Goal: Transaction & Acquisition: Book appointment/travel/reservation

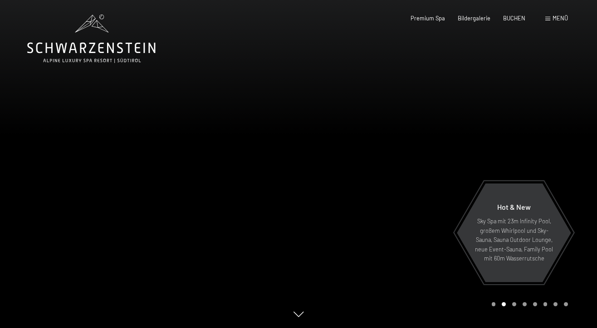
click at [209, 66] on div at bounding box center [149, 164] width 298 height 328
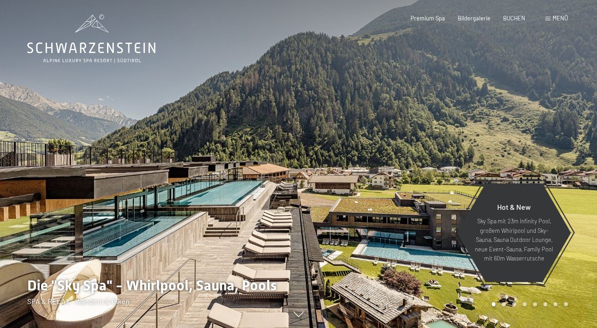
click at [211, 13] on header "Buchen Anfragen Premium Spa Bildergalerie BUCHEN Menü DE IT EN Gutschein Bilder…" at bounding box center [298, 7] width 597 height 15
click at [229, 160] on div at bounding box center [149, 164] width 298 height 328
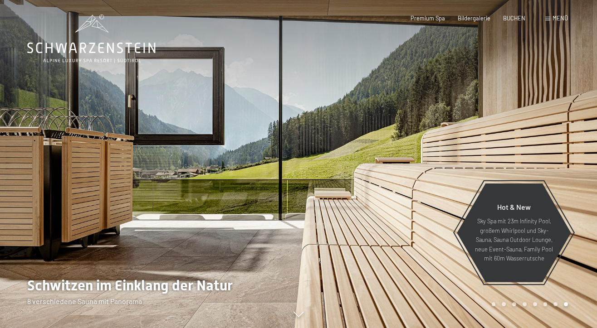
click at [229, 159] on div at bounding box center [149, 164] width 298 height 328
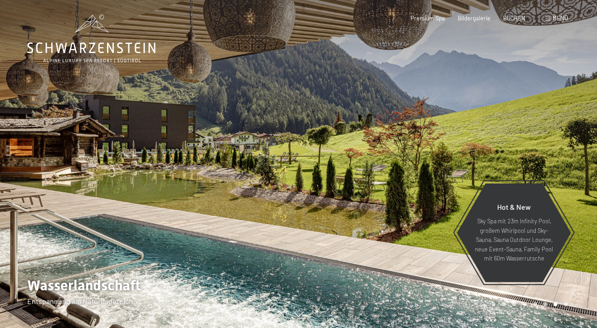
click at [229, 159] on div at bounding box center [149, 164] width 298 height 328
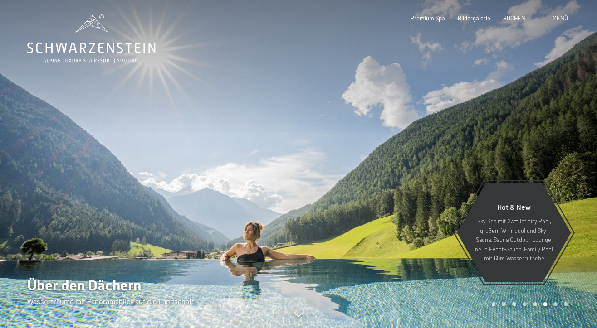
click at [229, 159] on div at bounding box center [149, 164] width 298 height 328
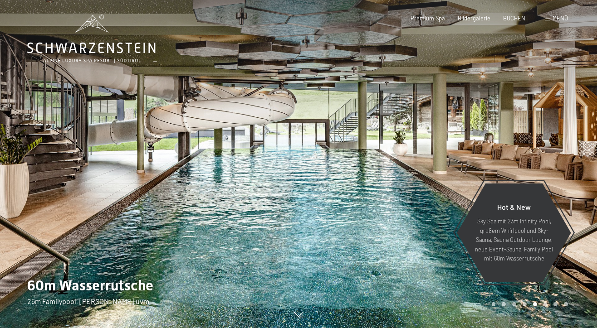
click at [229, 159] on div at bounding box center [149, 164] width 298 height 328
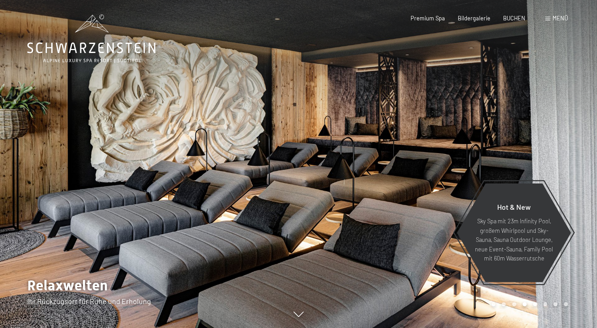
click at [253, 190] on span "Einwilligung Marketing*" at bounding box center [249, 190] width 75 height 9
click at [208, 190] on input "Einwilligung Marketing*" at bounding box center [203, 190] width 9 height 9
click at [252, 190] on span "Einwilligung Marketing*" at bounding box center [249, 190] width 75 height 9
click at [208, 190] on input "Einwilligung Marketing*" at bounding box center [203, 190] width 9 height 9
checkbox input "false"
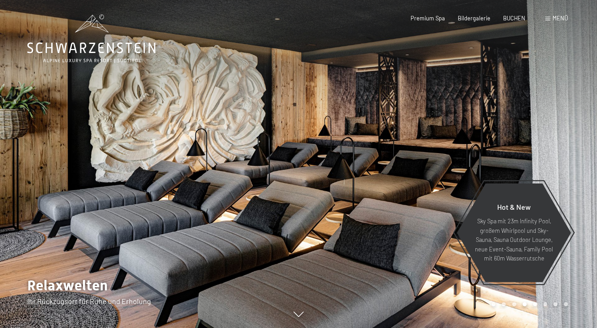
click at [247, 248] on div at bounding box center [149, 164] width 298 height 328
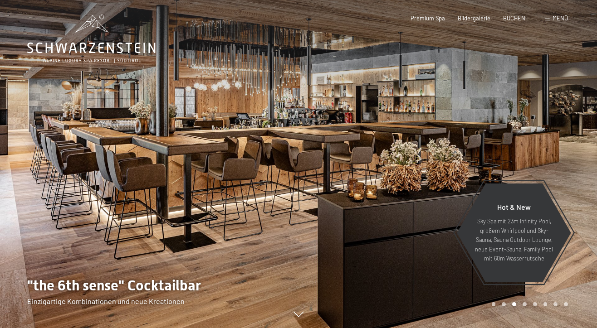
click at [247, 248] on div at bounding box center [149, 164] width 298 height 328
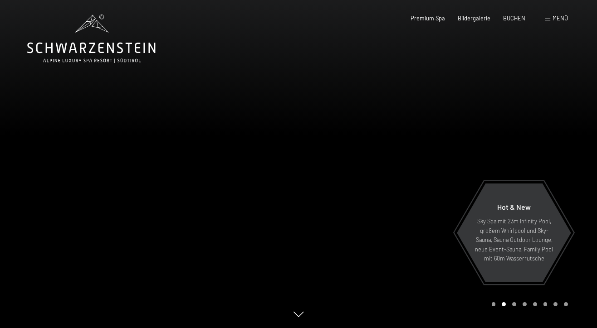
click at [247, 248] on div at bounding box center [149, 164] width 298 height 328
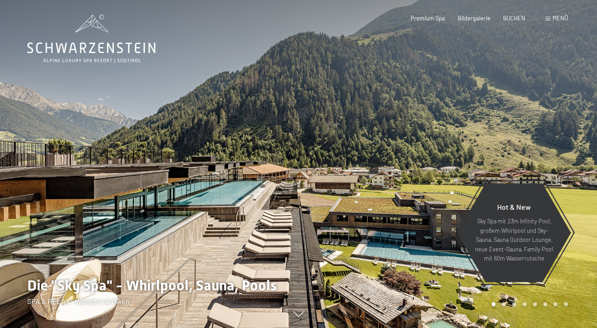
click at [246, 248] on div at bounding box center [149, 164] width 298 height 328
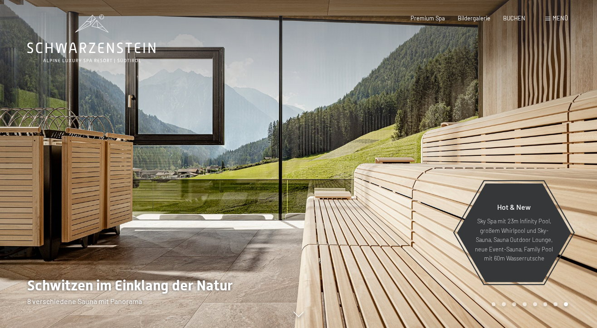
click at [245, 248] on div at bounding box center [149, 164] width 298 height 328
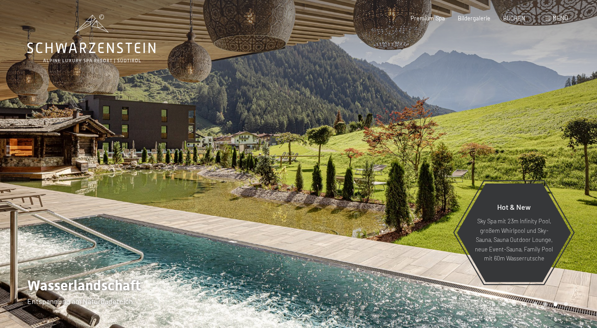
click at [245, 248] on div at bounding box center [149, 164] width 298 height 328
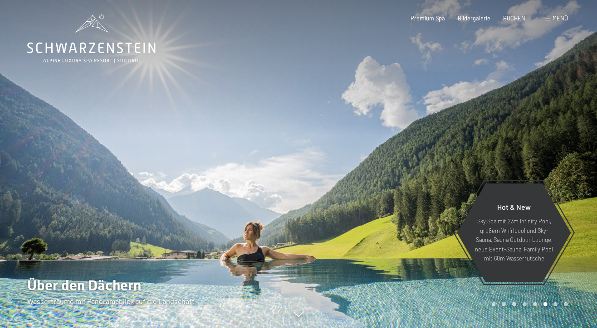
click at [245, 248] on div at bounding box center [149, 164] width 298 height 328
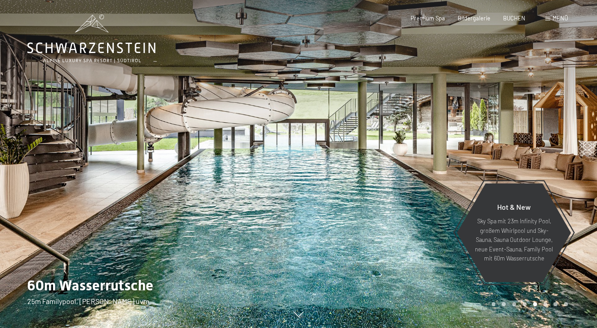
click at [245, 248] on div at bounding box center [149, 164] width 298 height 328
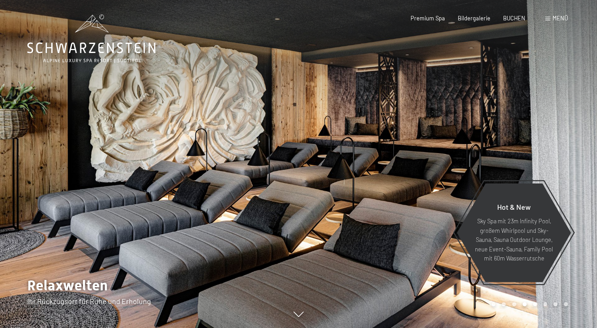
click at [245, 248] on div at bounding box center [149, 164] width 298 height 328
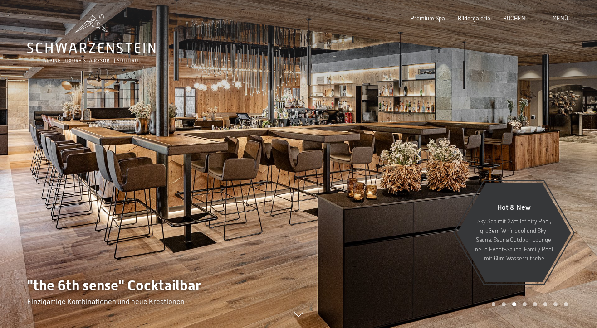
click at [245, 248] on div at bounding box center [149, 164] width 298 height 328
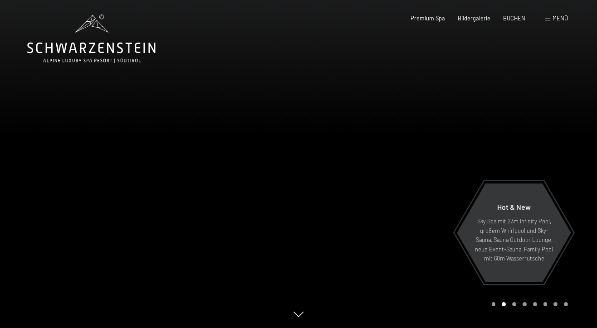
click at [245, 248] on div at bounding box center [149, 164] width 298 height 328
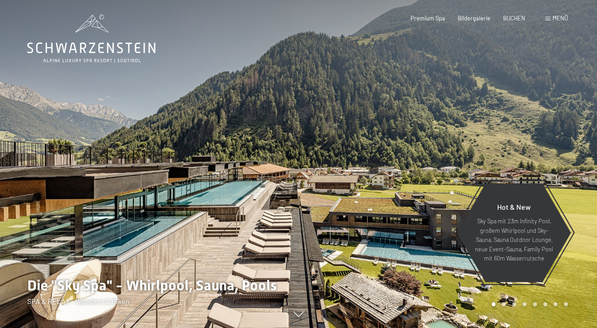
click at [245, 248] on div at bounding box center [149, 164] width 298 height 328
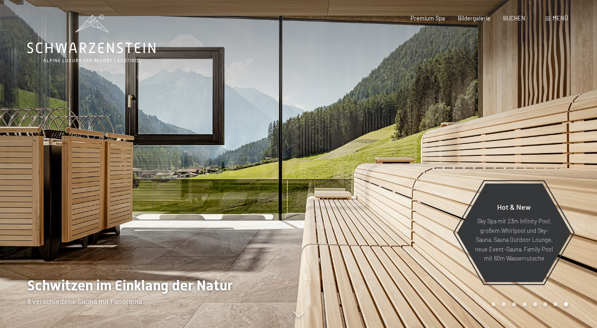
click at [245, 248] on div at bounding box center [149, 164] width 298 height 328
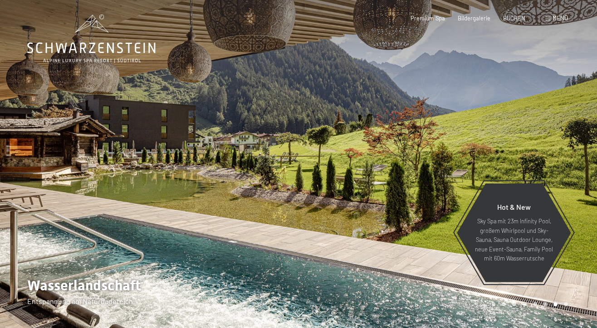
click at [245, 247] on div at bounding box center [149, 164] width 298 height 328
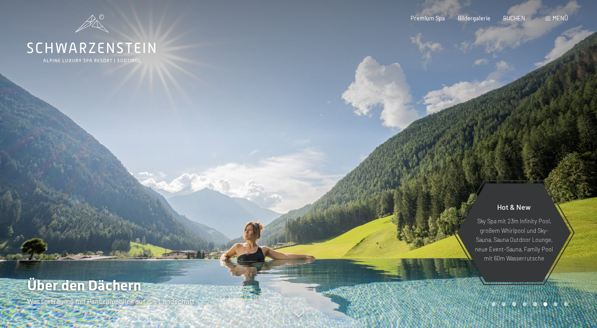
click at [245, 247] on div at bounding box center [149, 164] width 298 height 328
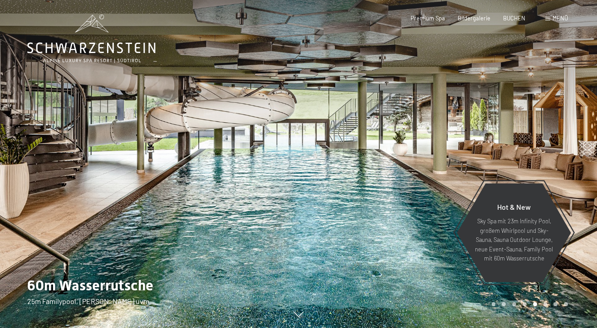
click at [245, 247] on div at bounding box center [149, 164] width 298 height 328
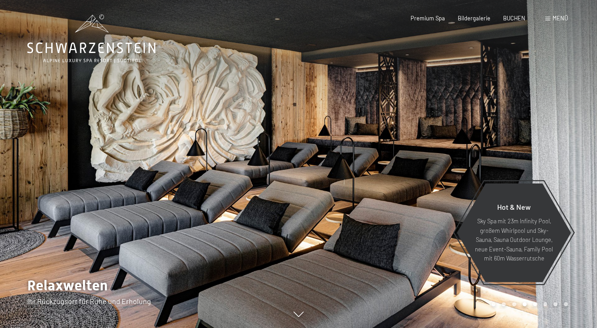
click at [244, 247] on div at bounding box center [149, 164] width 298 height 328
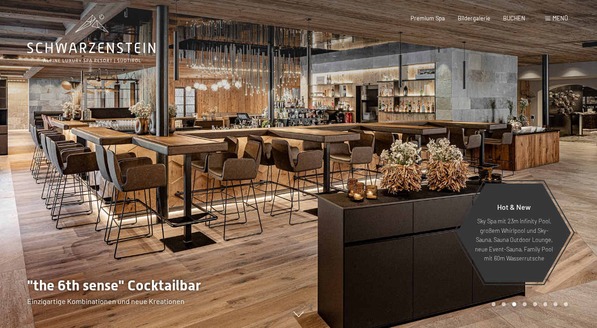
click at [244, 251] on div at bounding box center [149, 164] width 298 height 328
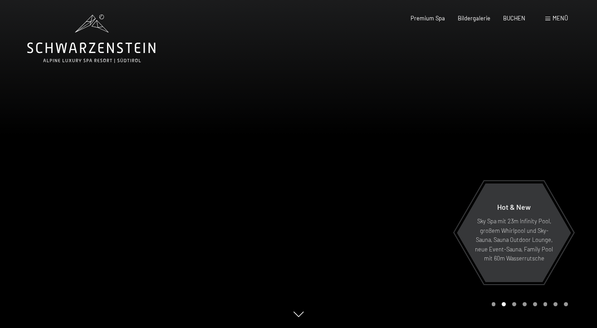
click at [244, 251] on div at bounding box center [149, 164] width 298 height 328
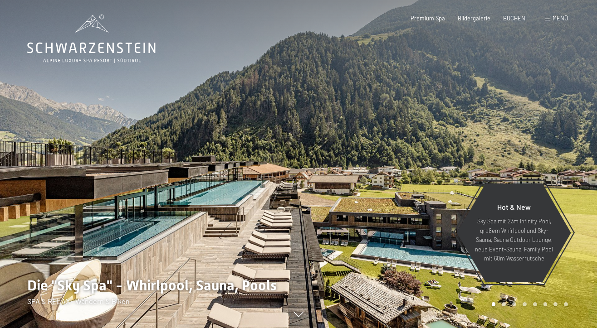
click at [244, 251] on div at bounding box center [149, 164] width 298 height 328
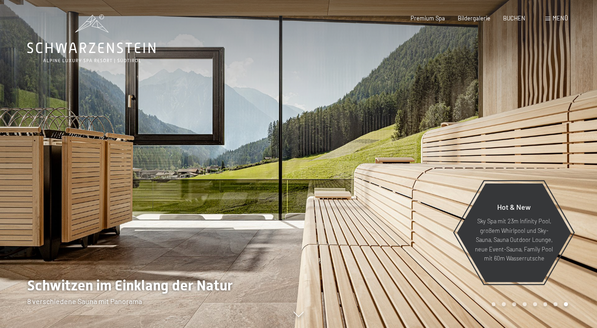
click at [244, 251] on div at bounding box center [149, 164] width 298 height 328
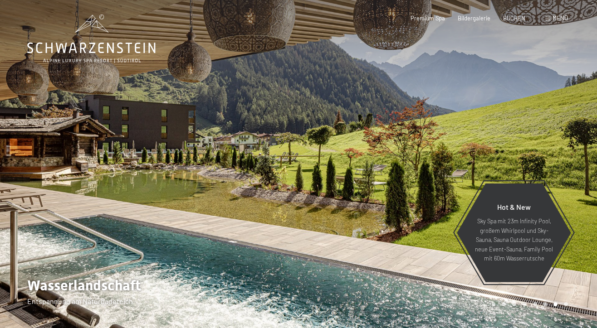
click at [559, 15] on div "Buchen Anfragen Premium Spa Bildergalerie BUCHEN Menü DE IT EN Gutschein Bilder…" at bounding box center [475, 19] width 183 height 8
click at [558, 20] on span "Menü" at bounding box center [559, 18] width 15 height 7
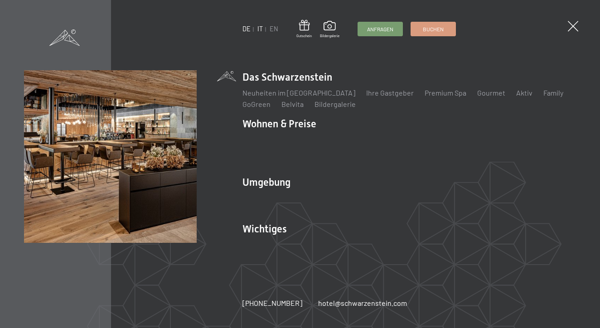
click at [260, 29] on link "IT" at bounding box center [259, 29] width 5 height 8
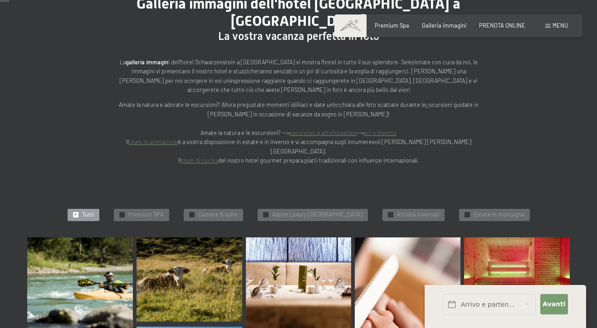
scroll to position [136, 0]
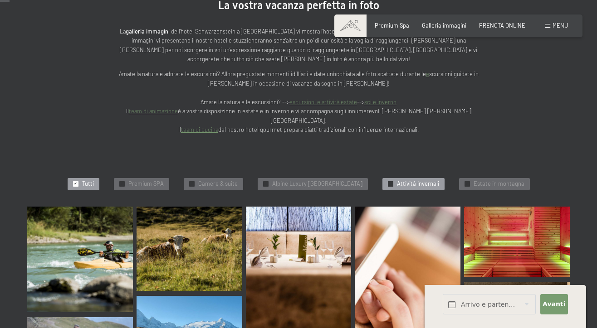
click at [437, 180] on span "Attivitá invernali" at bounding box center [418, 184] width 42 height 8
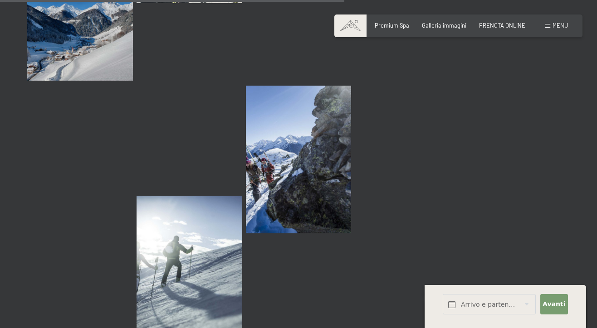
scroll to position [740, 0]
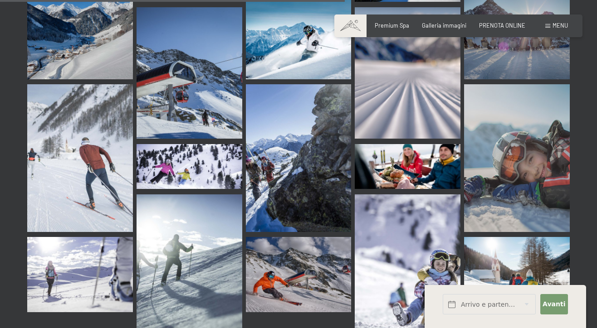
click at [425, 85] on img at bounding box center [407, 73] width 106 height 132
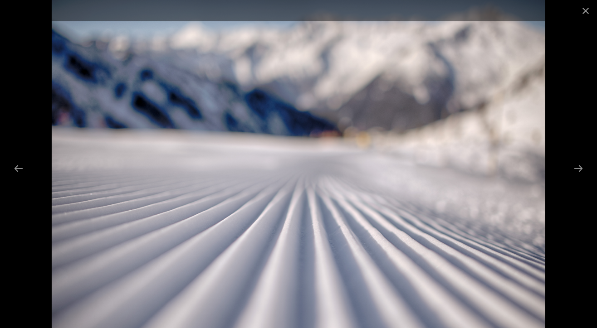
drag, startPoint x: 336, startPoint y: 257, endPoint x: 331, endPoint y: 243, distance: 15.3
click at [332, 242] on img at bounding box center [299, 164] width 494 height 328
click at [331, 243] on img at bounding box center [299, 164] width 494 height 328
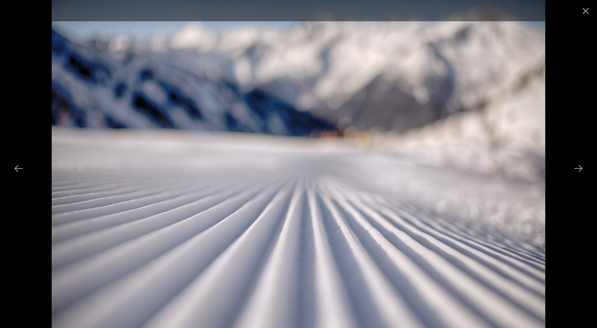
click at [331, 243] on img at bounding box center [299, 164] width 494 height 328
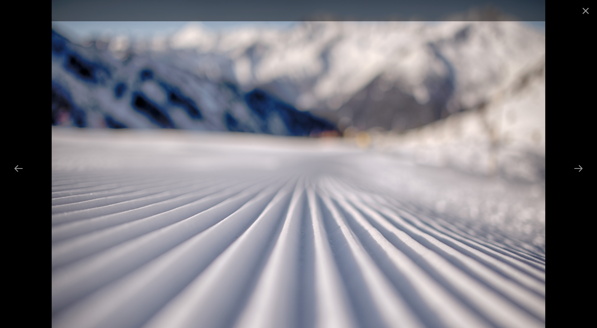
click at [331, 243] on img at bounding box center [299, 164] width 494 height 328
click at [331, 244] on img at bounding box center [299, 164] width 494 height 328
click at [388, 245] on img at bounding box center [299, 164] width 494 height 328
click at [579, 170] on button "Next slide" at bounding box center [577, 169] width 19 height 18
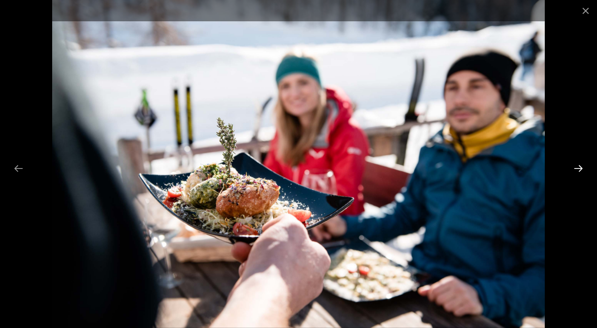
click at [578, 171] on button "Next slide" at bounding box center [577, 169] width 19 height 18
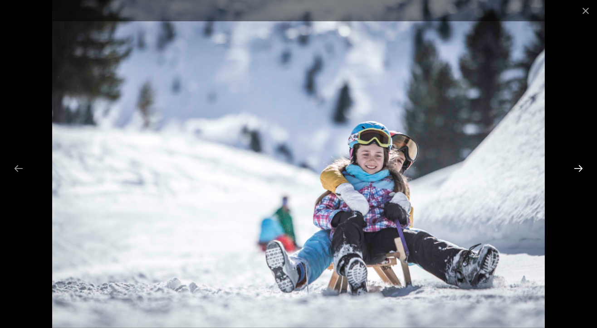
click at [577, 172] on button "Next slide" at bounding box center [577, 169] width 19 height 18
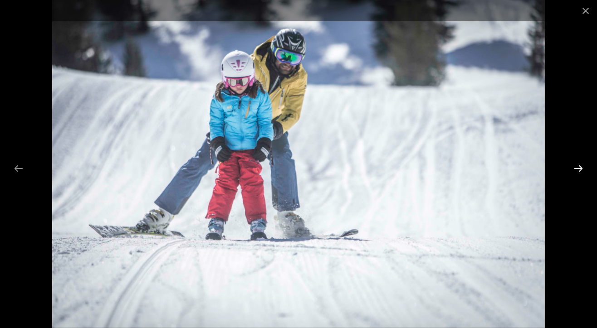
click at [577, 172] on button "Next slide" at bounding box center [577, 169] width 19 height 18
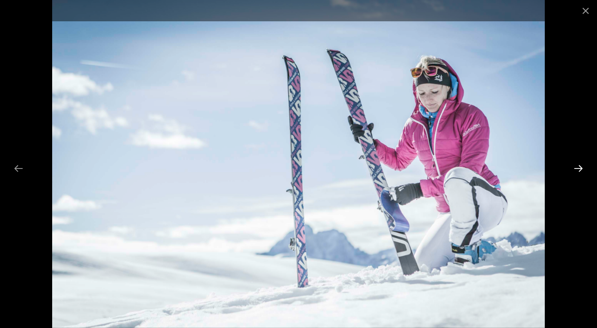
click at [577, 173] on button "Next slide" at bounding box center [577, 169] width 19 height 18
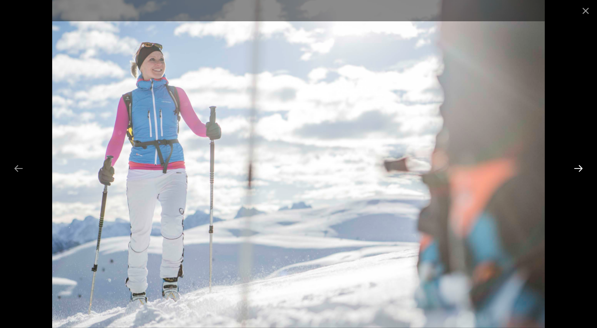
click at [577, 174] on button "Next slide" at bounding box center [577, 169] width 19 height 18
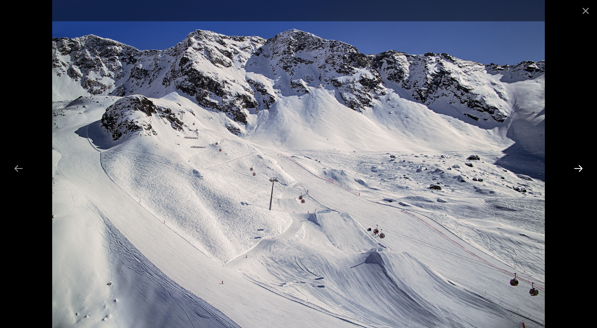
click at [577, 173] on button "Next slide" at bounding box center [577, 169] width 19 height 18
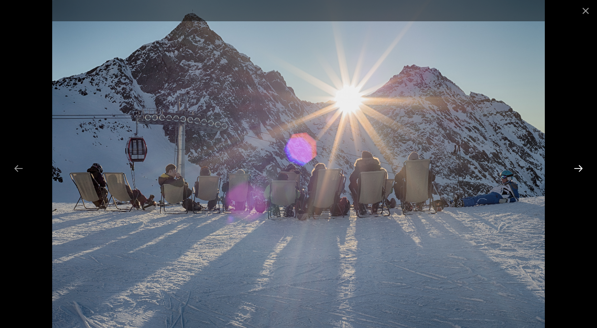
click at [577, 173] on button "Next slide" at bounding box center [577, 169] width 19 height 18
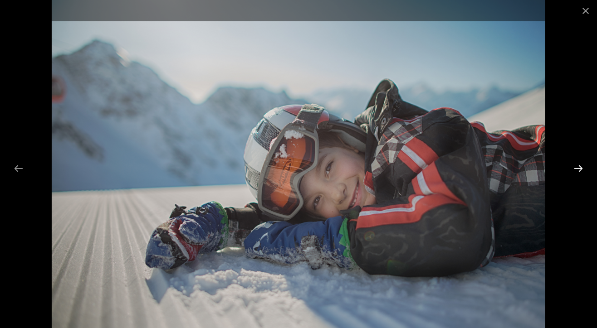
click at [577, 173] on button "Next slide" at bounding box center [577, 169] width 19 height 18
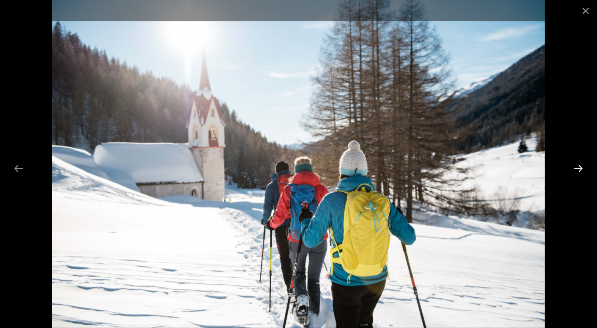
click at [577, 173] on button "Next slide" at bounding box center [577, 169] width 19 height 18
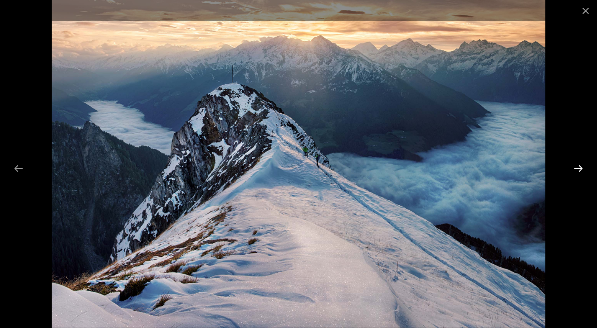
click at [577, 173] on button "Next slide" at bounding box center [577, 169] width 19 height 18
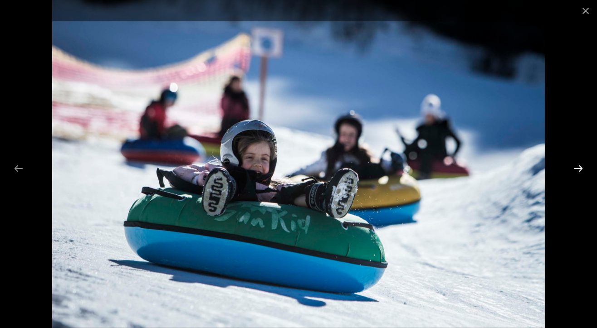
click at [577, 173] on button "Next slide" at bounding box center [577, 169] width 19 height 18
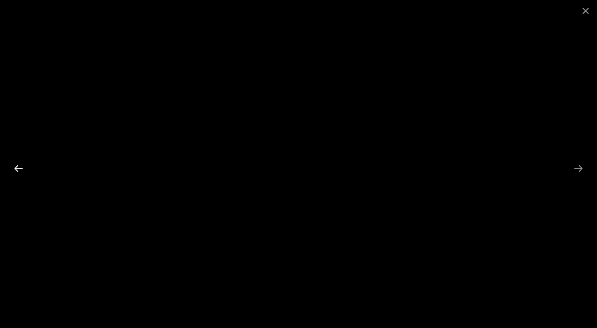
click at [14, 166] on button "Previous slide" at bounding box center [18, 169] width 19 height 18
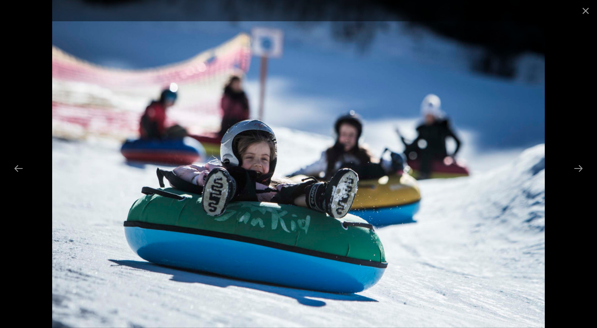
click at [211, 212] on img at bounding box center [298, 164] width 492 height 328
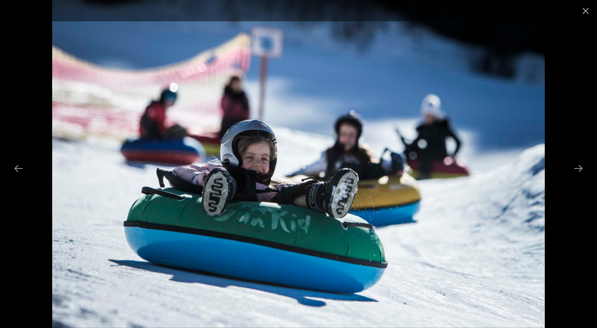
click at [211, 212] on img at bounding box center [298, 164] width 492 height 328
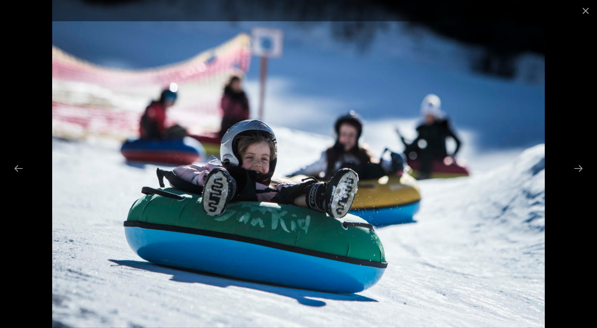
click at [210, 212] on img at bounding box center [298, 164] width 492 height 328
click at [219, 241] on img at bounding box center [298, 164] width 492 height 328
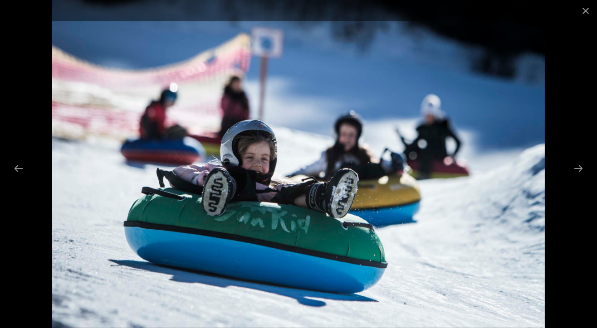
click at [219, 241] on img at bounding box center [298, 164] width 492 height 328
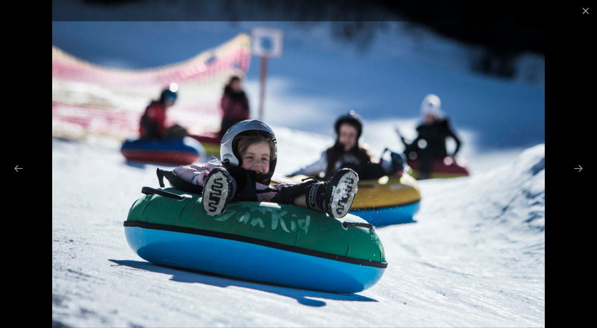
click at [252, 237] on img at bounding box center [298, 164] width 492 height 328
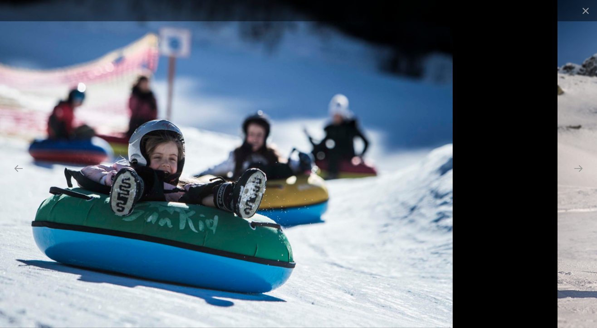
drag, startPoint x: 300, startPoint y: 250, endPoint x: 67, endPoint y: 290, distance: 236.3
click at [67, 290] on img at bounding box center [206, 164] width 492 height 328
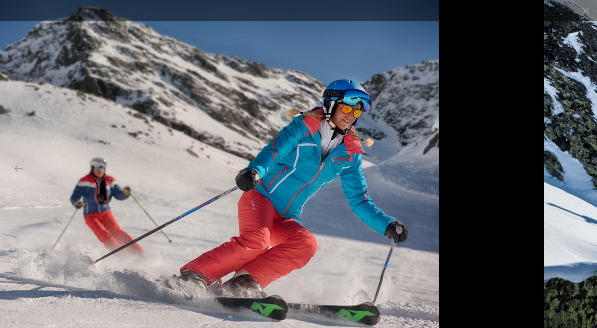
drag, startPoint x: 239, startPoint y: 301, endPoint x: 60, endPoint y: 312, distance: 179.4
click at [64, 310] on img at bounding box center [193, 164] width 492 height 328
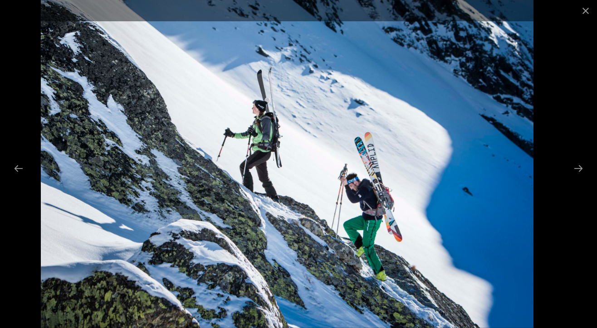
drag, startPoint x: 278, startPoint y: 296, endPoint x: 99, endPoint y: 302, distance: 179.2
click at [99, 301] on img at bounding box center [287, 164] width 492 height 328
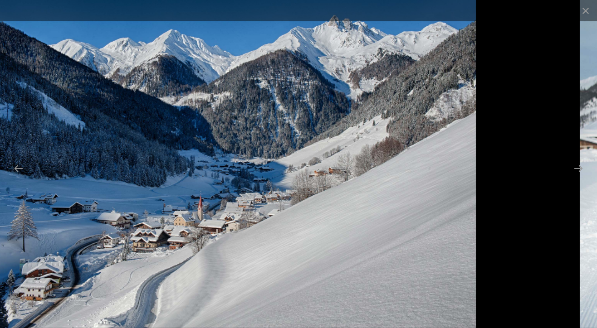
drag, startPoint x: 229, startPoint y: 279, endPoint x: 0, endPoint y: 305, distance: 230.3
click at [0, 303] on img at bounding box center [228, 164] width 493 height 328
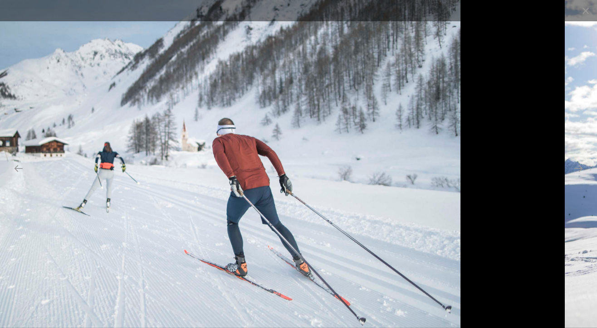
drag, startPoint x: 216, startPoint y: 259, endPoint x: 0, endPoint y: 315, distance: 223.0
click at [11, 302] on img at bounding box center [214, 164] width 492 height 328
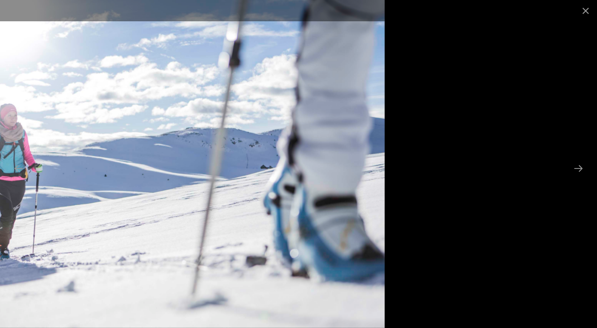
drag, startPoint x: 312, startPoint y: 189, endPoint x: 0, endPoint y: 253, distance: 318.5
click at [0, 251] on img at bounding box center [138, 164] width 492 height 328
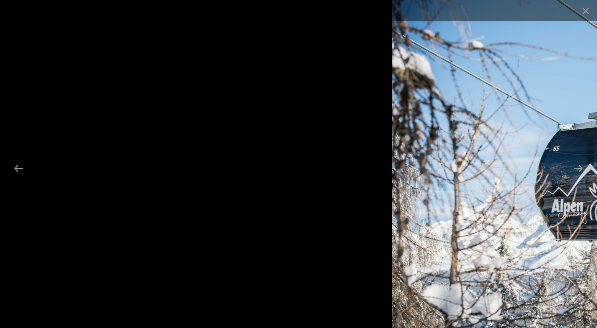
drag, startPoint x: 294, startPoint y: 189, endPoint x: 0, endPoint y: 243, distance: 299.1
click at [16, 233] on img at bounding box center [42, 164] width 494 height 328
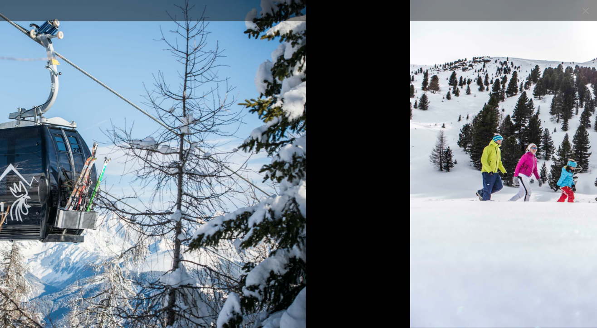
drag, startPoint x: 295, startPoint y: 209, endPoint x: 56, endPoint y: 246, distance: 241.8
click at [56, 246] on img at bounding box center [59, 164] width 493 height 328
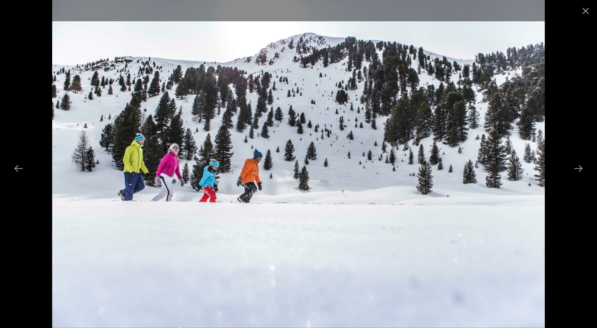
drag, startPoint x: 8, startPoint y: 249, endPoint x: 72, endPoint y: 250, distance: 63.9
click at [72, 250] on div at bounding box center [298, 164] width 597 height 328
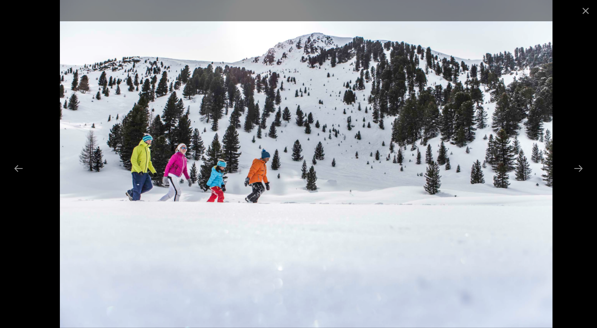
drag, startPoint x: 90, startPoint y: 249, endPoint x: 368, endPoint y: 267, distance: 278.9
click at [349, 266] on img at bounding box center [306, 164] width 492 height 328
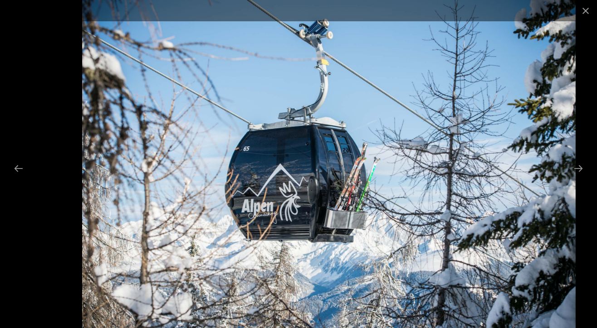
drag, startPoint x: 335, startPoint y: 228, endPoint x: 365, endPoint y: 291, distance: 69.9
click at [365, 291] on img at bounding box center [328, 164] width 493 height 328
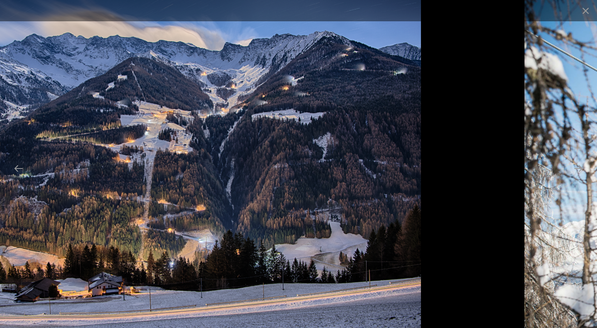
drag, startPoint x: 523, startPoint y: 297, endPoint x: 113, endPoint y: 315, distance: 410.1
click at [187, 296] on img at bounding box center [174, 164] width 494 height 328
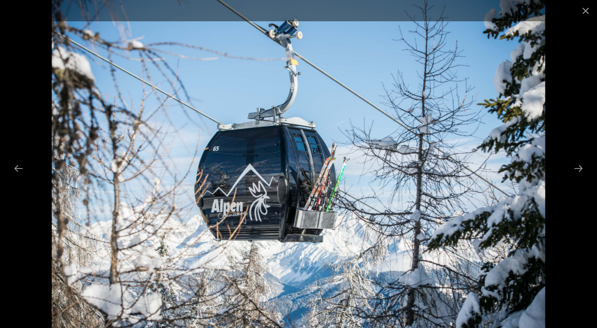
click at [309, 247] on img at bounding box center [298, 164] width 493 height 328
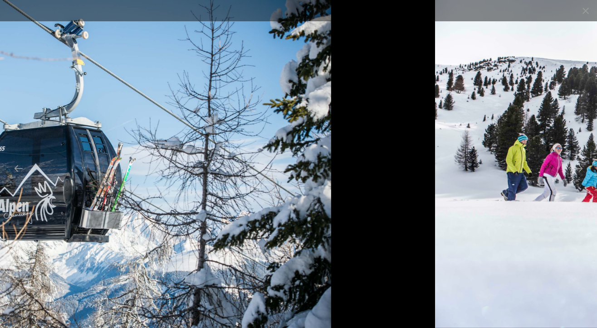
drag, startPoint x: 460, startPoint y: 221, endPoint x: 246, endPoint y: 274, distance: 220.3
click at [246, 274] on img at bounding box center [84, 164] width 493 height 328
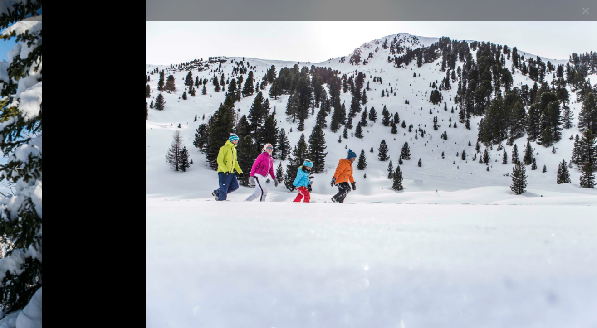
drag, startPoint x: 217, startPoint y: 252, endPoint x: 503, endPoint y: 253, distance: 286.0
click at [474, 245] on img at bounding box center [392, 164] width 492 height 328
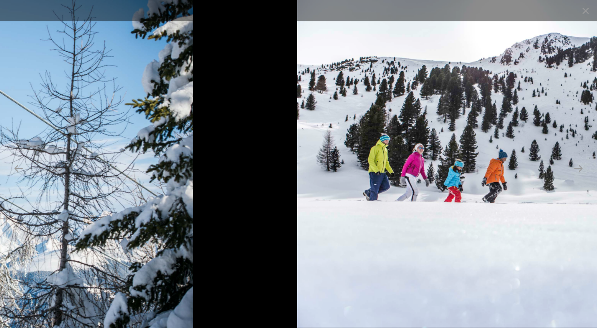
drag, startPoint x: 463, startPoint y: 138, endPoint x: 112, endPoint y: 142, distance: 351.3
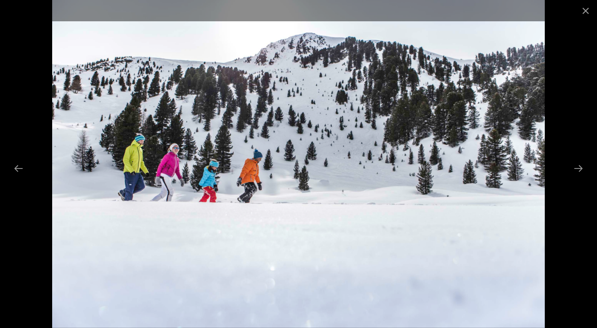
drag, startPoint x: 5, startPoint y: 179, endPoint x: 48, endPoint y: 176, distance: 43.2
click at [15, 178] on div at bounding box center [298, 164] width 597 height 328
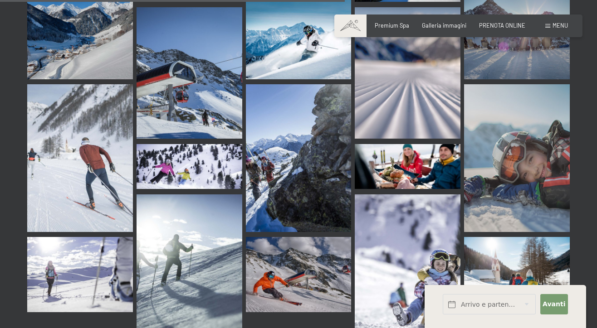
click at [293, 237] on img at bounding box center [299, 274] width 106 height 75
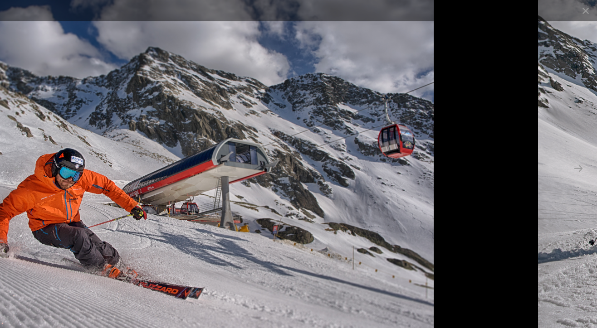
drag, startPoint x: 331, startPoint y: 211, endPoint x: 139, endPoint y: 205, distance: 192.7
click at [149, 206] on img at bounding box center [187, 164] width 492 height 328
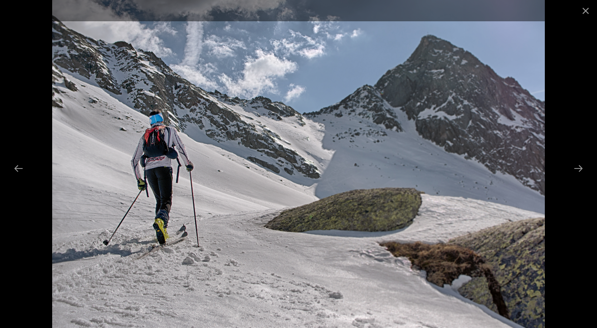
drag, startPoint x: 317, startPoint y: 170, endPoint x: 182, endPoint y: 187, distance: 136.1
click at [182, 187] on img at bounding box center [298, 164] width 492 height 328
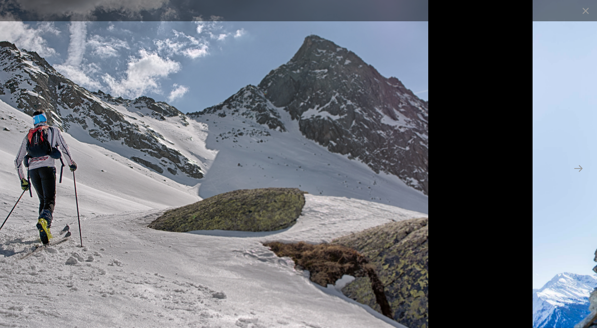
drag, startPoint x: 246, startPoint y: 186, endPoint x: 32, endPoint y: 220, distance: 216.2
click at [75, 214] on img at bounding box center [182, 164] width 492 height 328
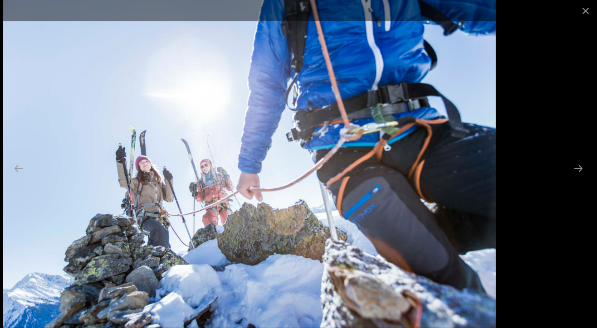
drag, startPoint x: 383, startPoint y: 122, endPoint x: 216, endPoint y: 151, distance: 169.4
click at [272, 136] on img at bounding box center [249, 164] width 492 height 328
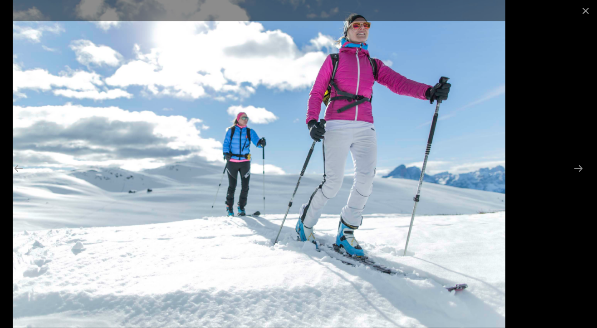
drag, startPoint x: 392, startPoint y: 100, endPoint x: 162, endPoint y: 182, distance: 244.0
click at [207, 159] on img at bounding box center [259, 164] width 492 height 328
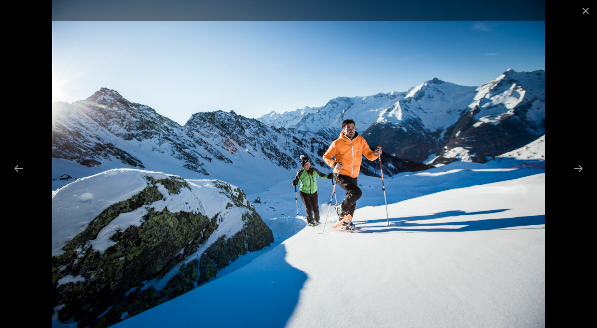
click at [261, 81] on img at bounding box center [298, 164] width 492 height 328
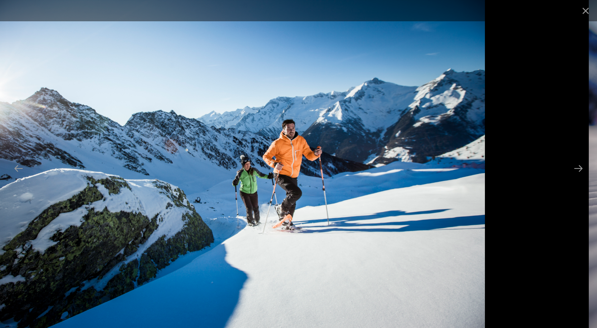
drag, startPoint x: 90, startPoint y: 137, endPoint x: 53, endPoint y: 140, distance: 36.8
click at [59, 138] on img at bounding box center [238, 164] width 492 height 328
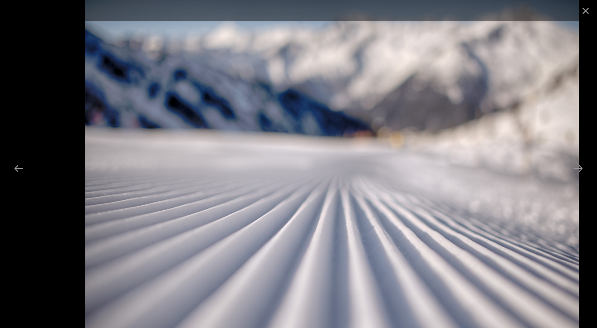
drag, startPoint x: 347, startPoint y: 76, endPoint x: 380, endPoint y: 89, distance: 36.0
click at [380, 89] on img at bounding box center [332, 164] width 494 height 328
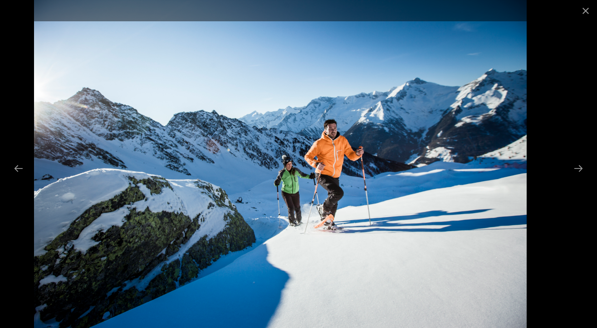
drag, startPoint x: 276, startPoint y: 109, endPoint x: 121, endPoint y: 125, distance: 155.8
click at [124, 125] on img at bounding box center [280, 164] width 492 height 328
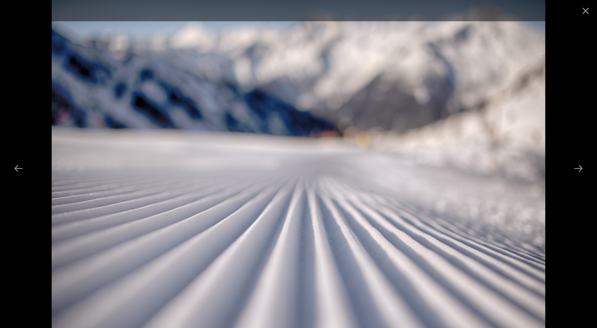
click at [301, 291] on img at bounding box center [299, 164] width 494 height 328
click at [299, 301] on img at bounding box center [299, 164] width 494 height 328
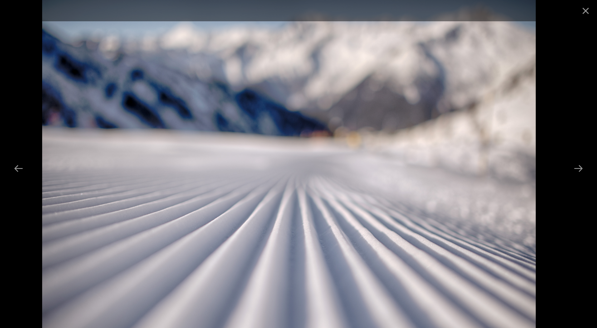
drag, startPoint x: 299, startPoint y: 301, endPoint x: 289, endPoint y: 297, distance: 10.2
click at [289, 297] on img at bounding box center [289, 164] width 494 height 328
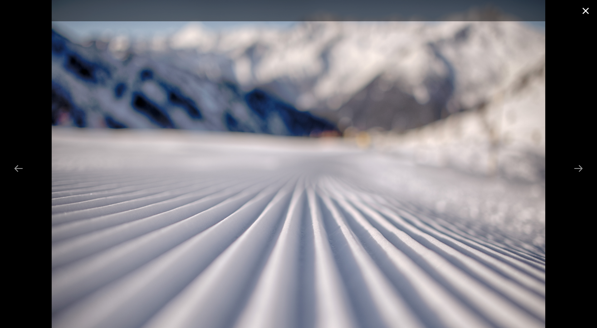
click at [583, 14] on button "Close gallery" at bounding box center [585, 10] width 23 height 21
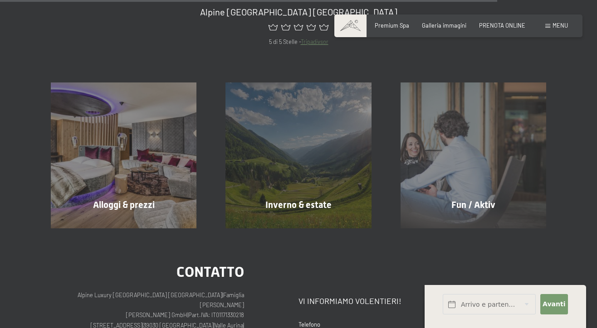
scroll to position [1099, 0]
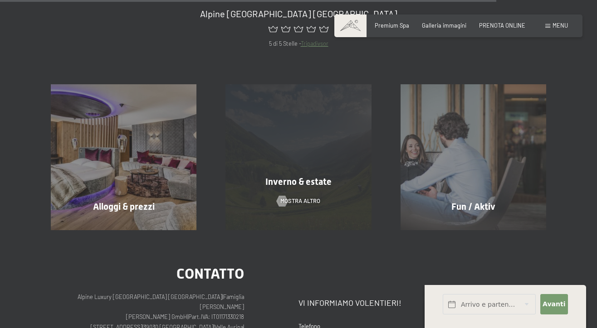
click at [350, 139] on div "Inverno & estate mostra altro" at bounding box center [298, 157] width 175 height 146
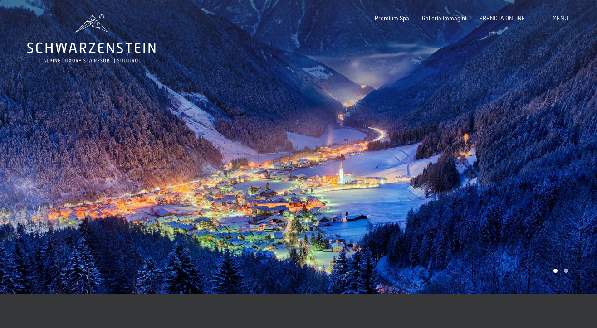
drag, startPoint x: 0, startPoint y: 0, endPoint x: 267, endPoint y: 144, distance: 303.4
click at [266, 295] on div at bounding box center [298, 295] width 595 height 0
click at [284, 141] on div at bounding box center [149, 147] width 298 height 295
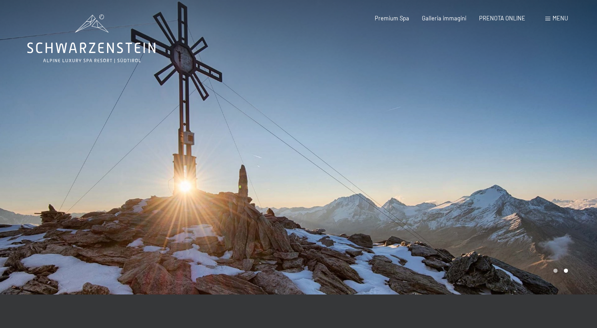
click at [285, 140] on div at bounding box center [149, 147] width 298 height 295
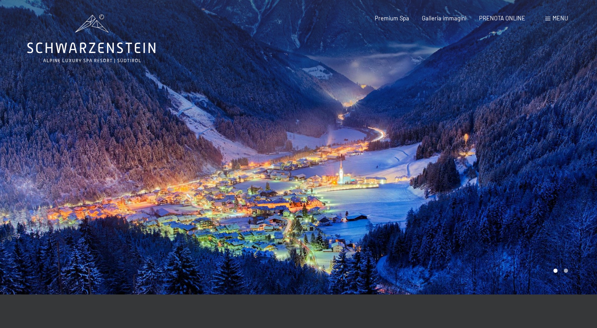
click at [285, 140] on div at bounding box center [149, 147] width 298 height 295
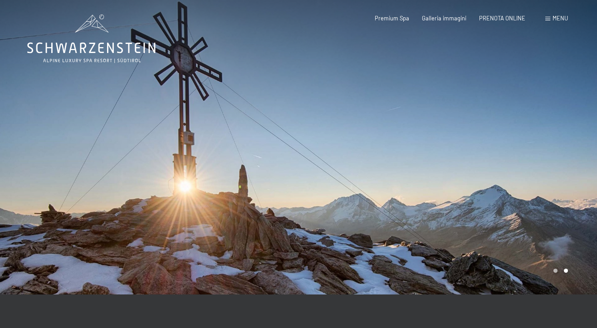
click at [285, 140] on div at bounding box center [149, 147] width 298 height 295
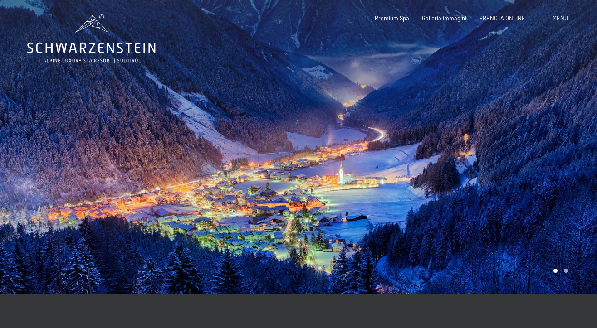
click at [285, 140] on div at bounding box center [149, 147] width 298 height 295
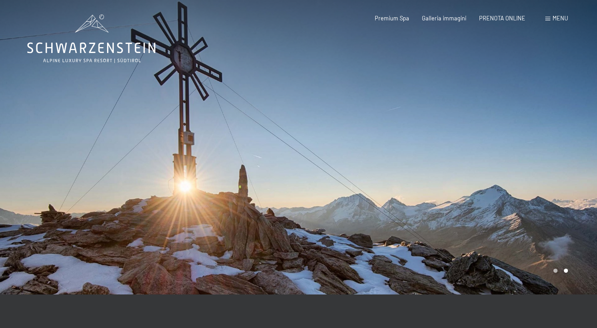
click at [285, 140] on div at bounding box center [149, 147] width 298 height 295
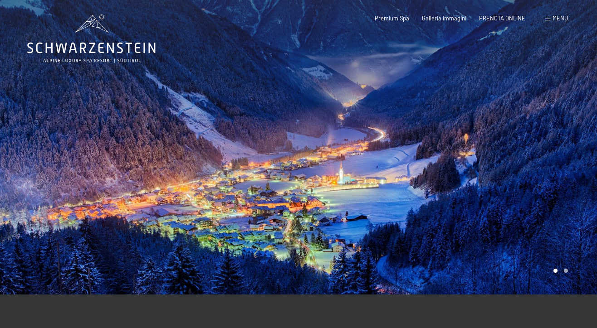
click at [285, 140] on div at bounding box center [149, 147] width 298 height 295
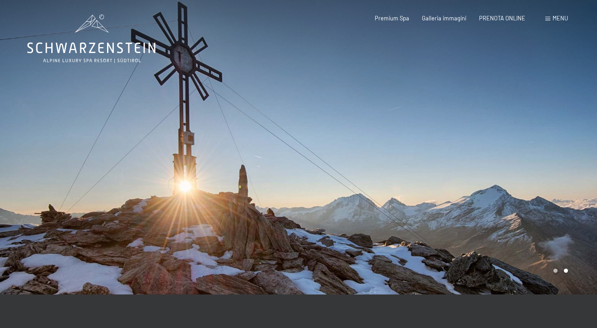
click at [285, 140] on div at bounding box center [149, 147] width 298 height 295
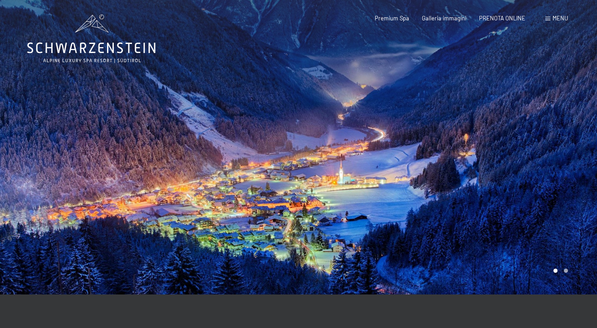
click at [285, 140] on div at bounding box center [149, 147] width 298 height 295
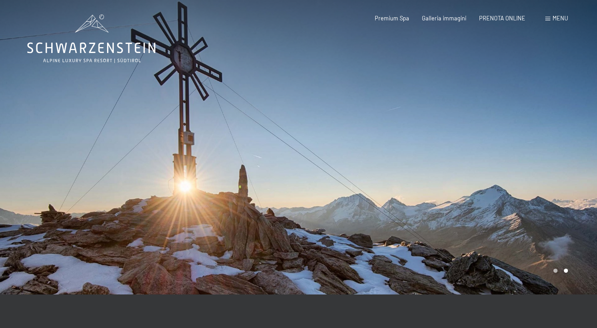
click at [285, 140] on div at bounding box center [149, 147] width 298 height 295
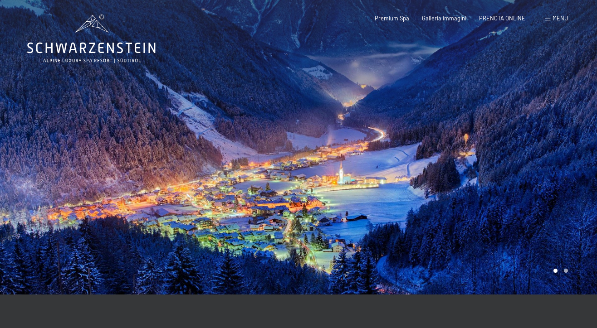
click at [285, 140] on div at bounding box center [149, 147] width 298 height 295
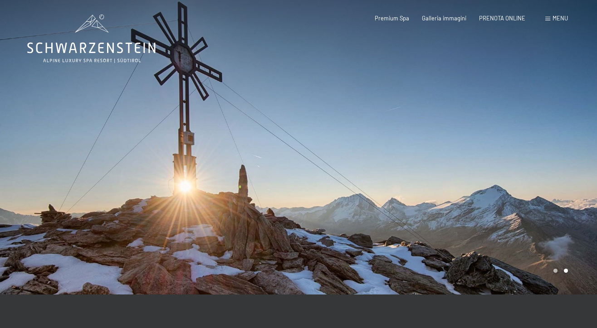
click at [284, 141] on div at bounding box center [149, 147] width 298 height 295
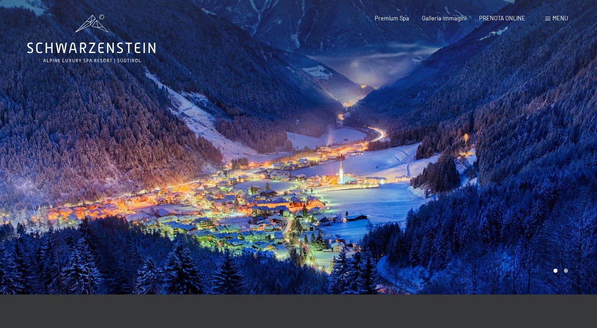
click at [284, 141] on div at bounding box center [149, 147] width 298 height 295
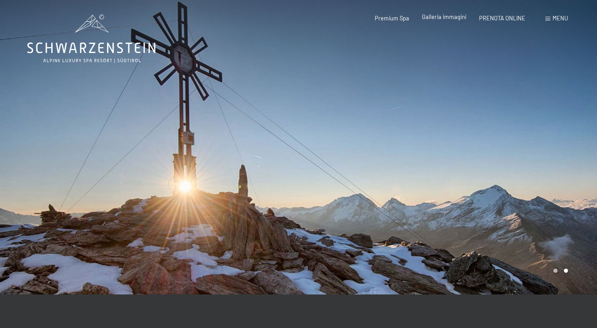
click at [446, 21] on div "Galleria immagini" at bounding box center [444, 17] width 44 height 8
click at [445, 18] on span "Galleria immagini" at bounding box center [444, 16] width 44 height 7
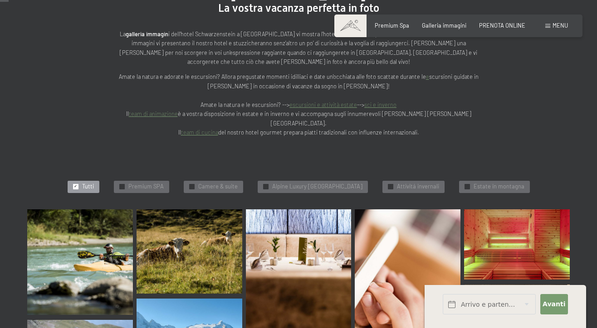
scroll to position [135, 0]
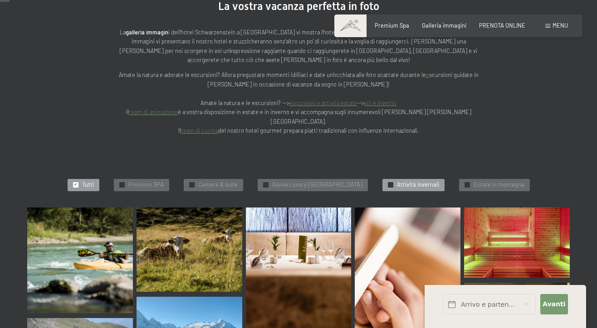
click at [420, 181] on span "Attivitá invernali" at bounding box center [418, 185] width 42 height 8
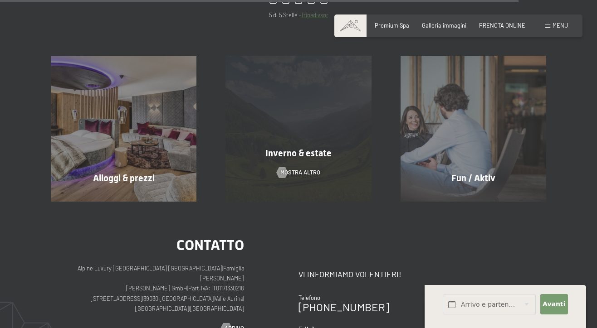
scroll to position [1154, 0]
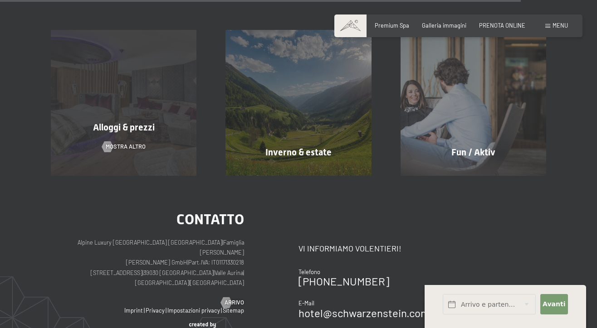
click at [151, 82] on div "Alloggi & prezzi mostra altro" at bounding box center [123, 103] width 175 height 146
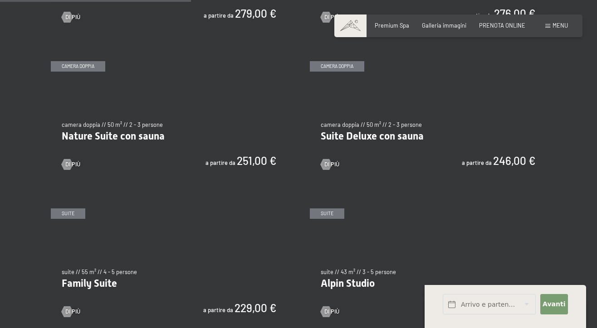
scroll to position [730, 0]
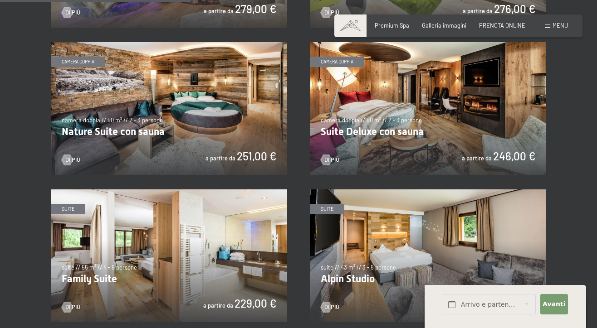
click at [201, 75] on img at bounding box center [169, 108] width 236 height 133
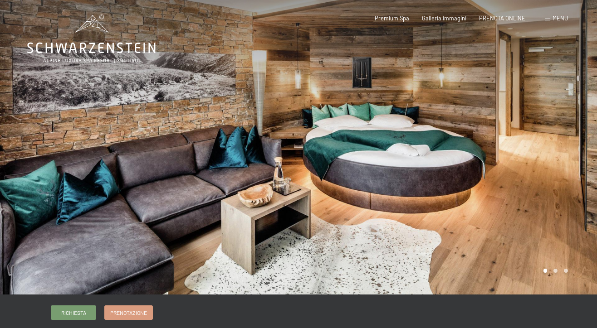
click at [283, 138] on div at bounding box center [149, 147] width 298 height 295
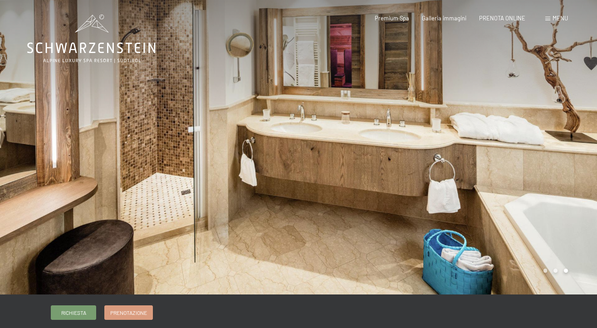
click at [299, 138] on div at bounding box center [447, 147] width 298 height 295
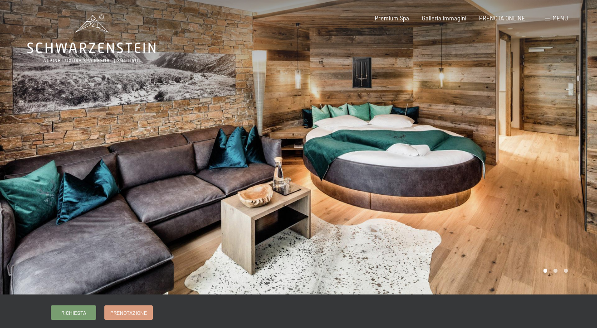
click at [299, 138] on div at bounding box center [447, 147] width 298 height 295
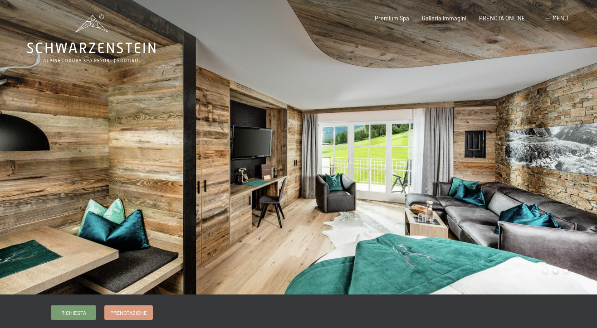
click at [300, 141] on div at bounding box center [447, 147] width 298 height 295
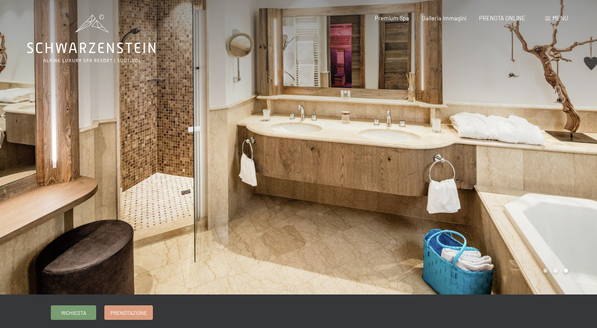
click at [300, 142] on div at bounding box center [447, 147] width 298 height 295
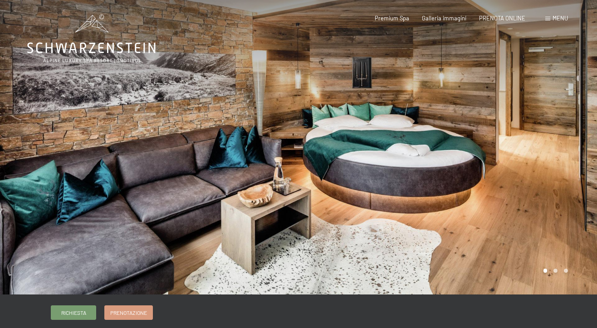
click at [300, 142] on div at bounding box center [447, 147] width 298 height 295
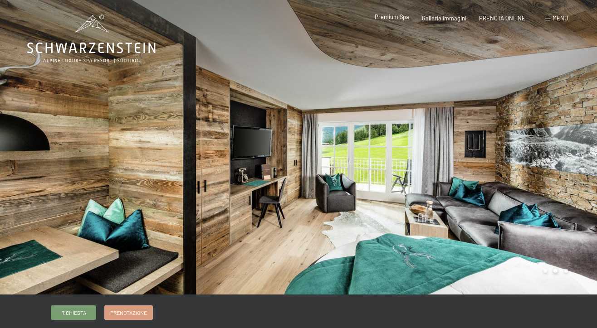
click at [398, 19] on span "Premium Spa" at bounding box center [391, 16] width 34 height 7
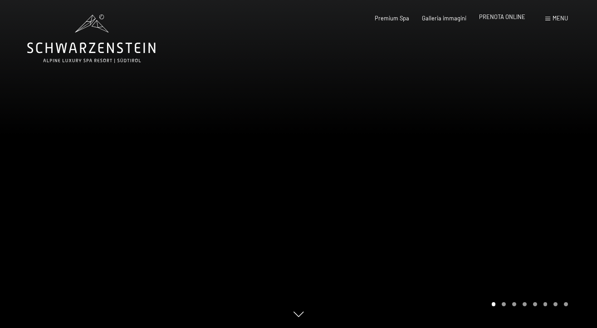
click at [504, 14] on span "PRENOTA ONLINE" at bounding box center [502, 16] width 46 height 7
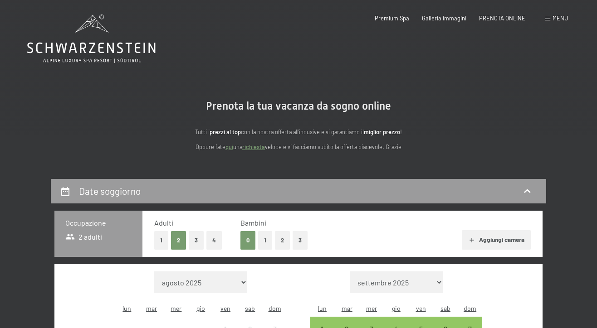
click at [194, 235] on button "3" at bounding box center [196, 240] width 15 height 19
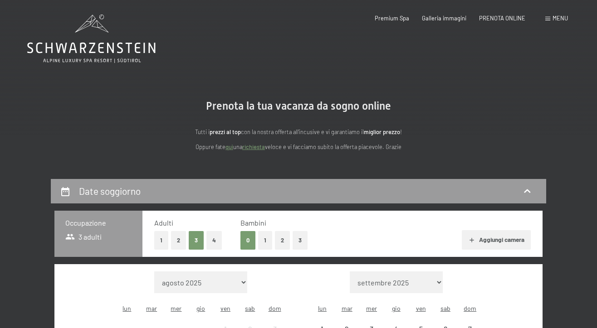
click at [218, 233] on button "4" at bounding box center [213, 240] width 15 height 19
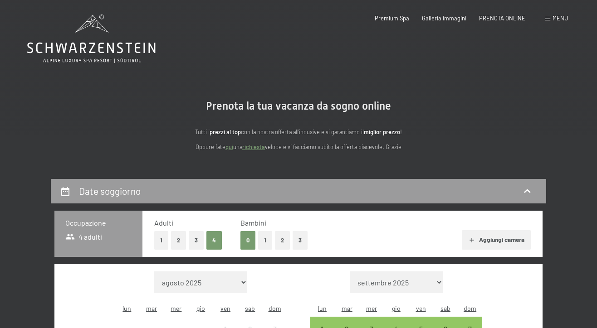
click at [263, 238] on button "1" at bounding box center [265, 240] width 14 height 19
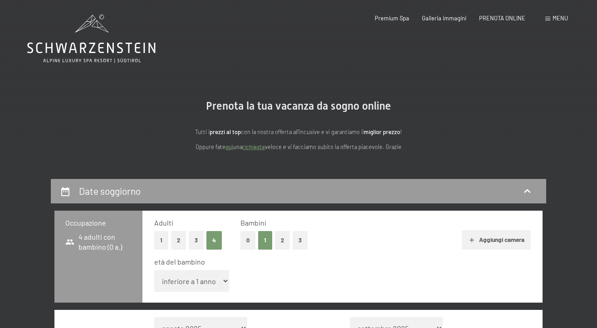
click at [269, 238] on button "1" at bounding box center [265, 240] width 14 height 19
click at [281, 240] on button "2" at bounding box center [282, 240] width 15 height 19
click at [291, 238] on div "0 1 2 3" at bounding box center [273, 240] width 67 height 19
click at [269, 240] on button "1" at bounding box center [265, 240] width 14 height 19
drag, startPoint x: 258, startPoint y: 240, endPoint x: 252, endPoint y: 241, distance: 6.4
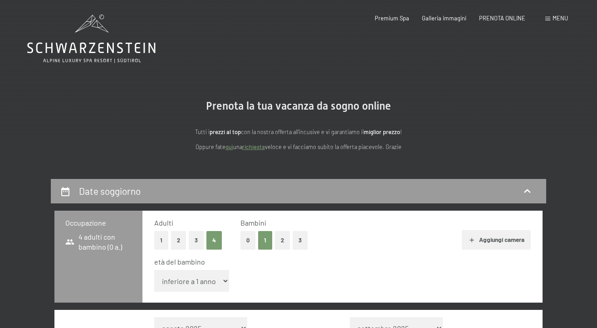
click at [252, 241] on div "0 1 2 3" at bounding box center [273, 240] width 67 height 19
click at [248, 241] on button "0" at bounding box center [247, 240] width 15 height 19
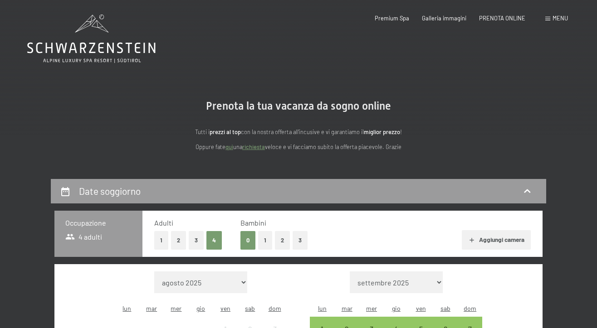
click at [174, 237] on button "2" at bounding box center [178, 240] width 15 height 19
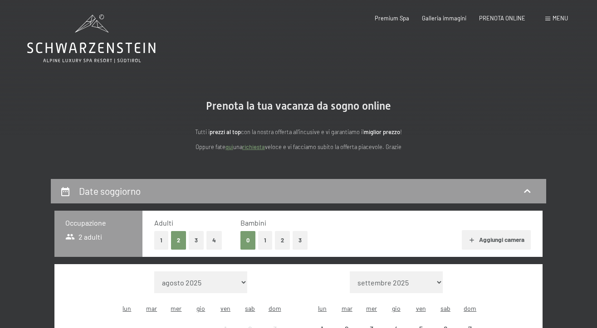
click at [158, 242] on button "1" at bounding box center [161, 240] width 14 height 19
click at [189, 242] on button "3" at bounding box center [196, 240] width 15 height 19
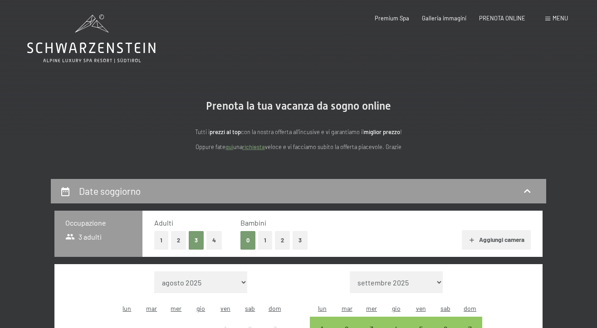
click at [181, 244] on button "2" at bounding box center [178, 240] width 15 height 19
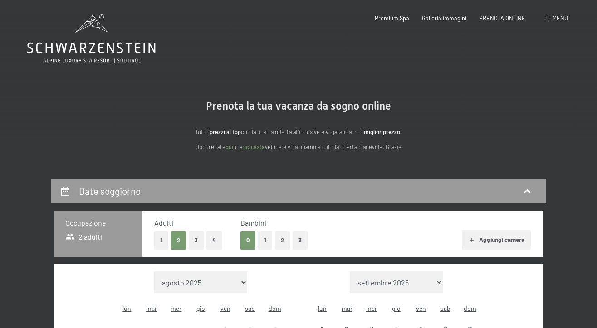
click at [181, 244] on button "2" at bounding box center [178, 240] width 15 height 19
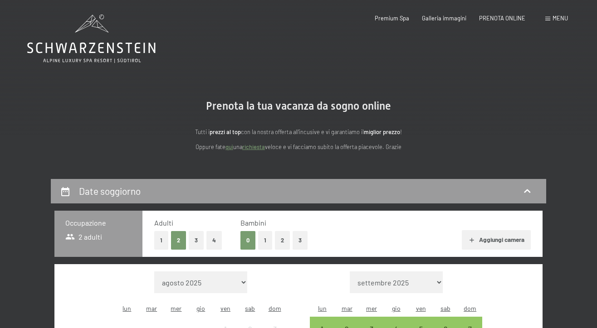
click at [181, 244] on button "2" at bounding box center [178, 240] width 15 height 19
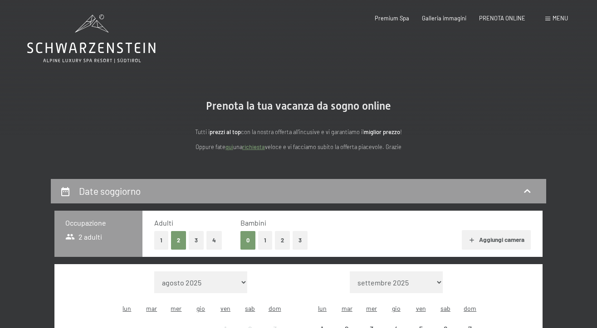
click at [181, 244] on button "2" at bounding box center [178, 240] width 15 height 19
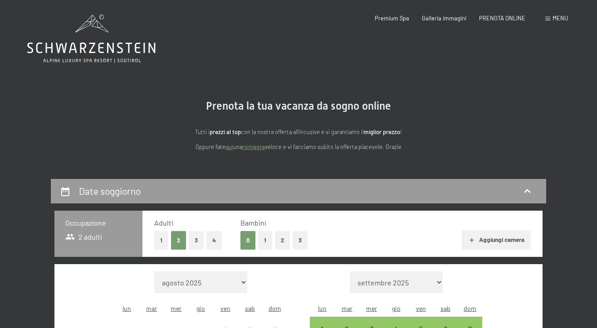
drag, startPoint x: 181, startPoint y: 244, endPoint x: 200, endPoint y: 238, distance: 20.2
click at [200, 238] on div "1 2 3 4" at bounding box center [187, 240] width 67 height 19
click at [199, 238] on button "3" at bounding box center [196, 240] width 15 height 19
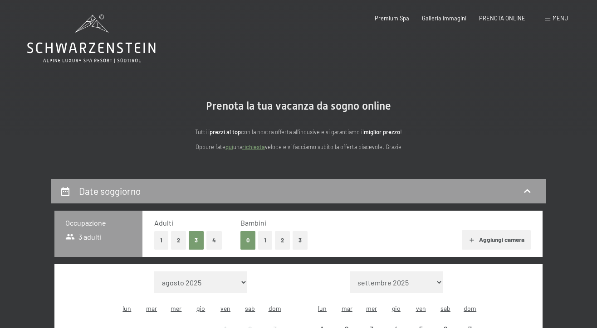
click at [212, 237] on button "4" at bounding box center [213, 240] width 15 height 19
click at [194, 236] on button "3" at bounding box center [196, 240] width 15 height 19
click at [180, 236] on button "2" at bounding box center [178, 240] width 15 height 19
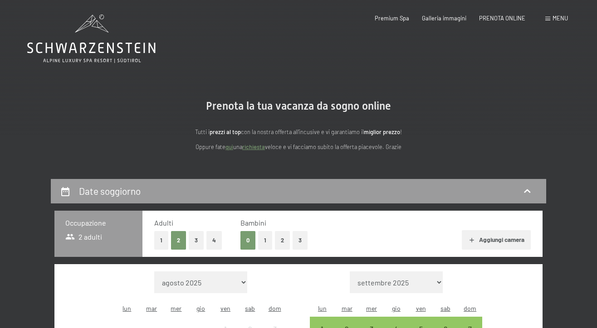
click at [163, 240] on button "1" at bounding box center [161, 240] width 14 height 19
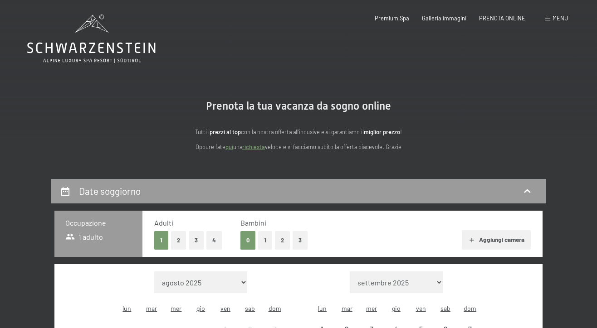
click at [183, 240] on button "2" at bounding box center [178, 240] width 15 height 19
click at [186, 240] on div "1 2 3 4" at bounding box center [187, 240] width 67 height 19
click at [187, 240] on div "1 2 3 4" at bounding box center [187, 240] width 67 height 19
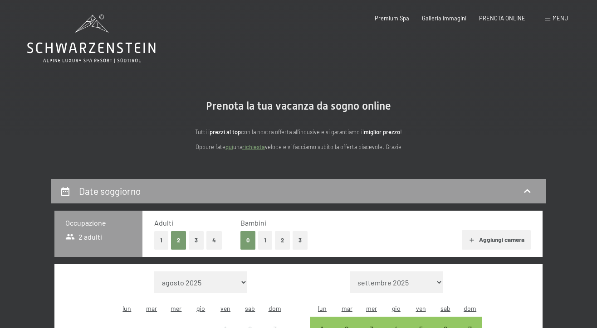
click at [200, 238] on button "3" at bounding box center [196, 240] width 15 height 19
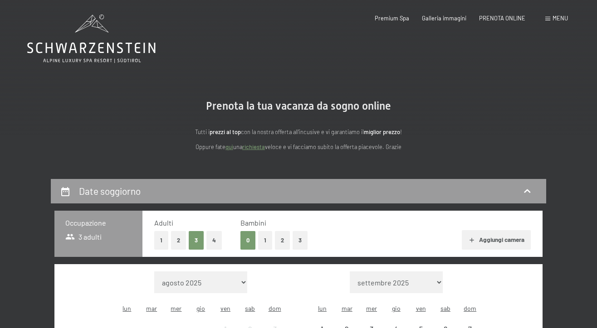
click at [204, 238] on div "1 2 3 4" at bounding box center [187, 240] width 67 height 19
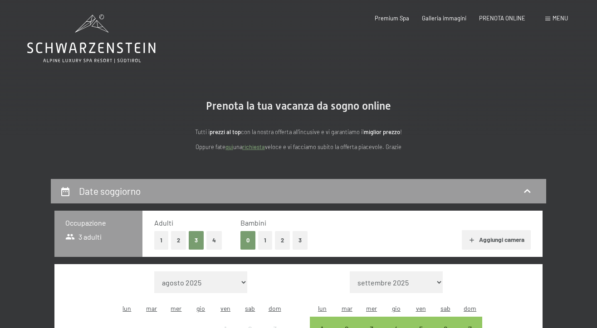
click at [197, 240] on button "3" at bounding box center [196, 240] width 15 height 19
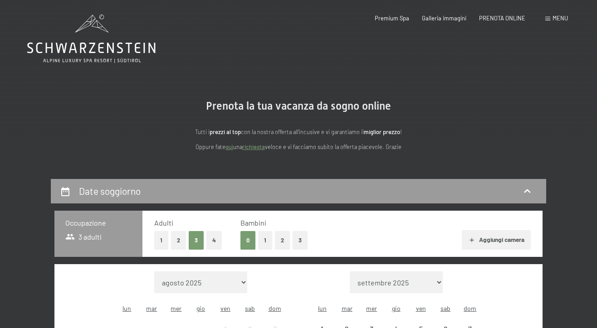
click at [209, 239] on button "4" at bounding box center [213, 240] width 15 height 19
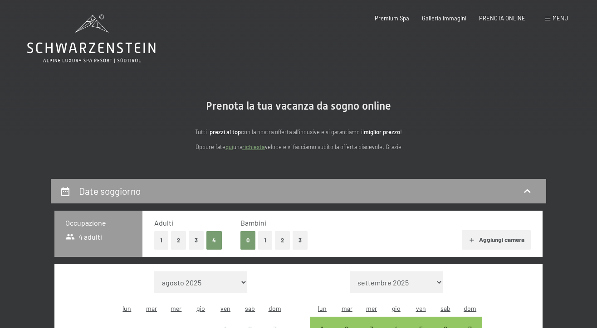
click at [179, 232] on button "2" at bounding box center [178, 240] width 15 height 19
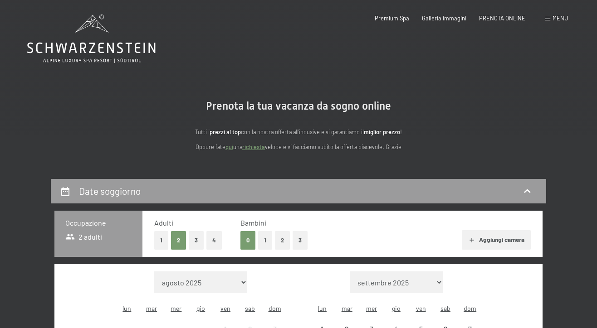
click at [268, 241] on button "1" at bounding box center [265, 240] width 14 height 19
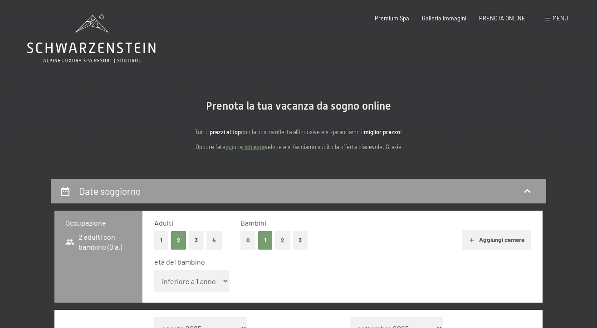
click at [280, 244] on button "2" at bounding box center [282, 240] width 15 height 19
drag, startPoint x: 243, startPoint y: 239, endPoint x: 248, endPoint y: 239, distance: 5.9
click at [246, 239] on button "0" at bounding box center [247, 240] width 15 height 19
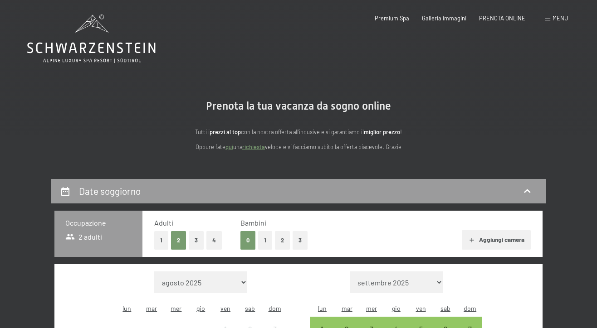
click at [283, 241] on button "2" at bounding box center [282, 240] width 15 height 19
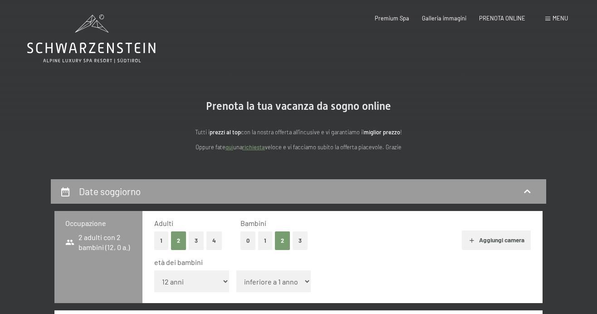
select select "4"
select select "7"
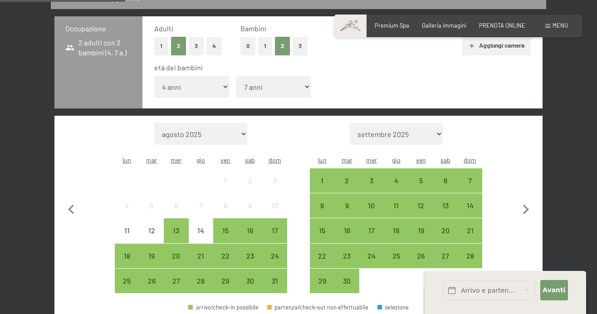
scroll to position [194, 0]
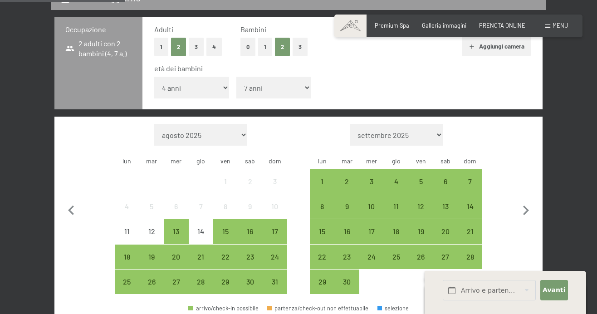
click at [153, 203] on div "5" at bounding box center [151, 214] width 23 height 23
drag, startPoint x: 180, startPoint y: 210, endPoint x: 208, endPoint y: 202, distance: 28.3
click at [198, 219] on div "11 12 13 14 15 16 17" at bounding box center [201, 231] width 172 height 25
drag, startPoint x: 240, startPoint y: 274, endPoint x: 446, endPoint y: 195, distance: 221.4
click at [446, 195] on div "Mese/anno agosto 2025 settembre 2025 ottobre 2025 novembre 2025 dicembre 2025 g…" at bounding box center [298, 209] width 458 height 170
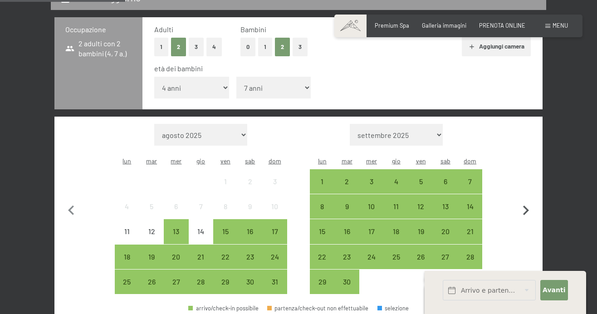
click at [523, 201] on icon "button" at bounding box center [525, 210] width 19 height 19
select select "[DATE]"
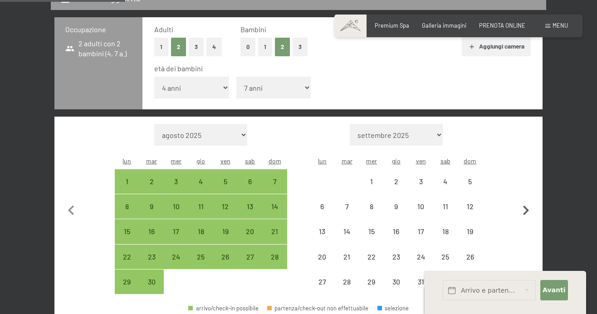
select select "[DATE]"
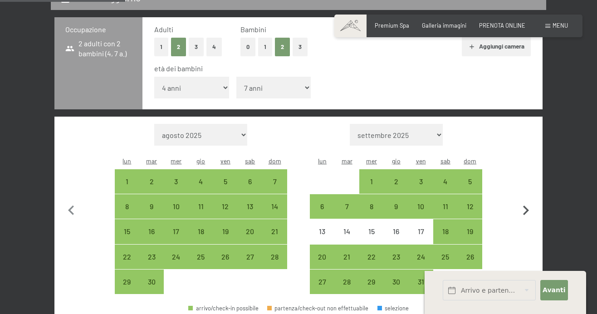
click at [524, 201] on icon "button" at bounding box center [525, 210] width 19 height 19
select select "[DATE]"
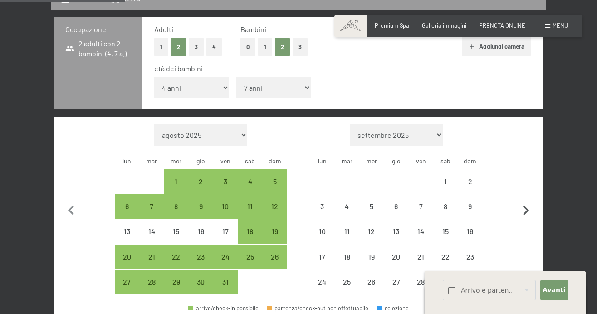
click at [526, 205] on icon "button" at bounding box center [526, 210] width 6 height 10
select select "[DATE]"
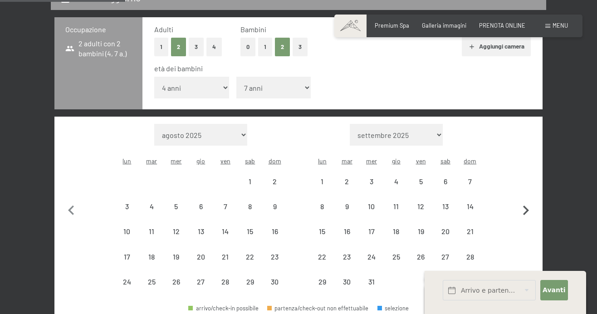
select select "[DATE]"
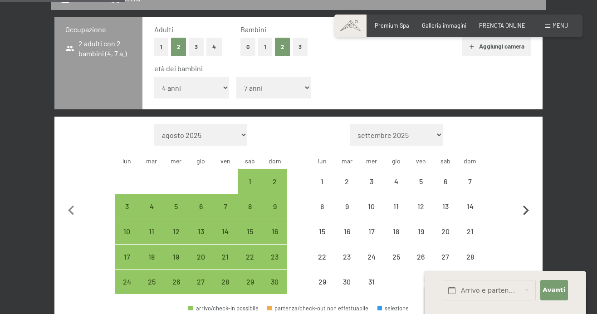
click at [529, 201] on icon "button" at bounding box center [525, 210] width 19 height 19
select select "[DATE]"
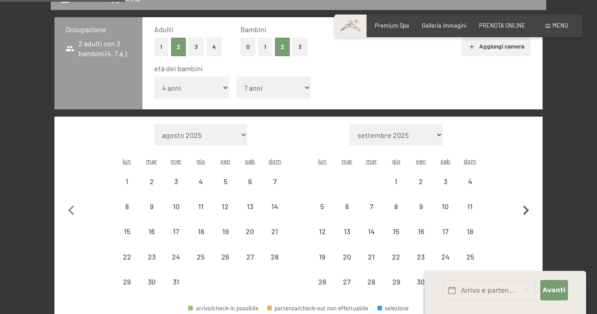
select select "[DATE]"
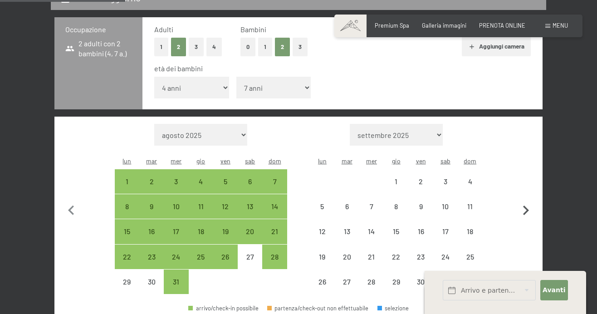
select select "[DATE]"
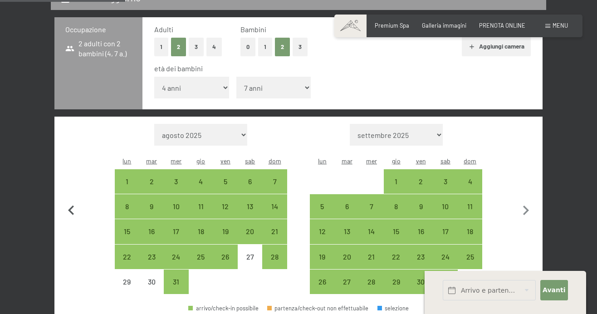
click at [71, 201] on icon "button" at bounding box center [71, 210] width 19 height 19
select select "[DATE]"
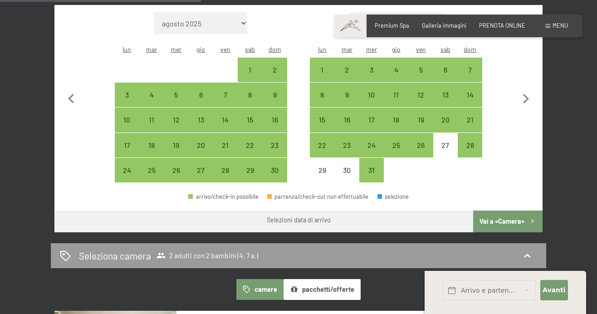
scroll to position [304, 0]
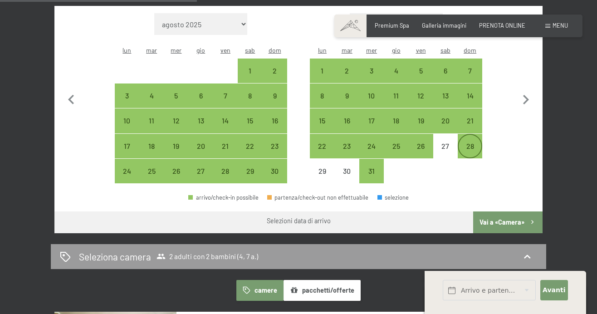
click at [470, 142] on div "28" at bounding box center [469, 153] width 23 height 23
select select "[DATE]"
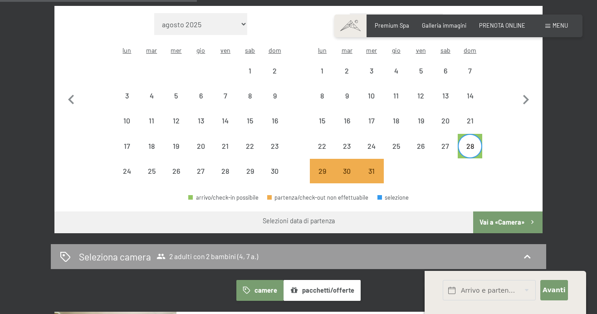
click at [515, 211] on button "Vai a «Camera»" at bounding box center [507, 222] width 69 height 22
select select "[DATE]"
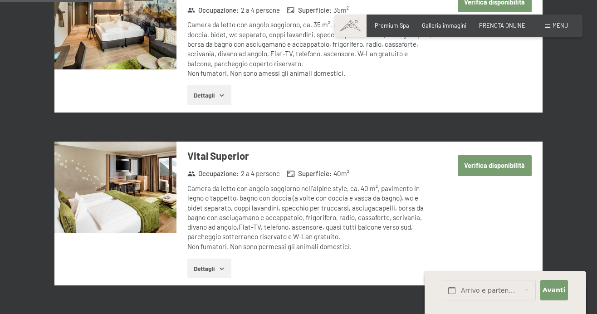
scroll to position [178, 0]
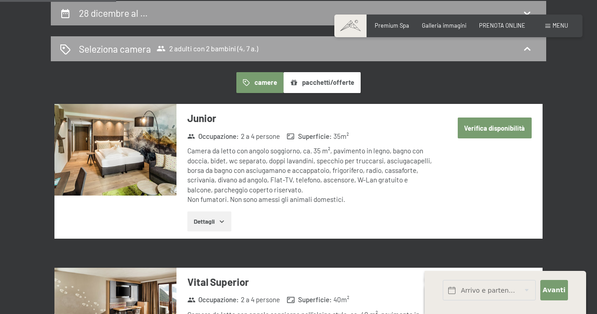
click at [526, 48] on icon at bounding box center [527, 49] width 6 height 4
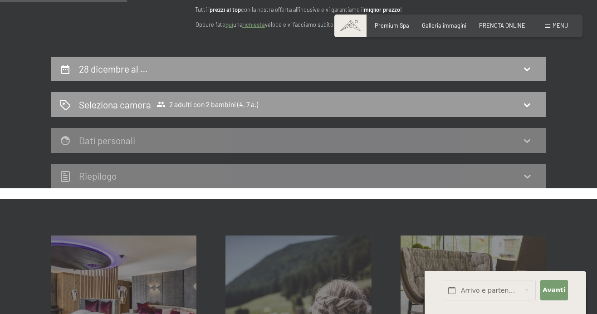
scroll to position [109, 0]
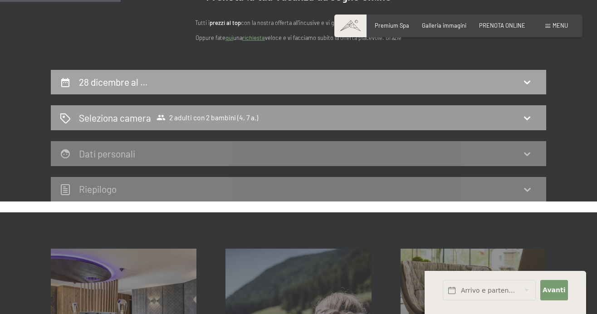
click at [116, 84] on h2 "28 dicembre al …" at bounding box center [113, 81] width 69 height 11
select select "4"
select select "7"
select select "[DATE]"
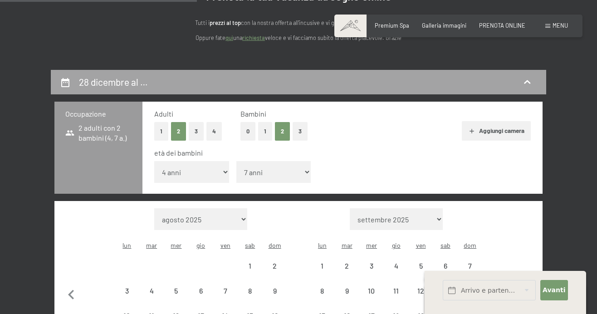
scroll to position [178, 0]
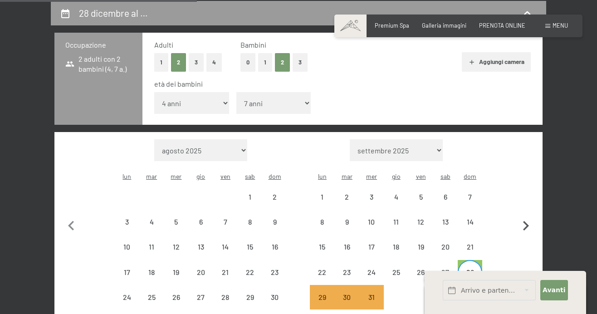
click at [526, 221] on icon "button" at bounding box center [526, 226] width 6 height 10
select select "[DATE]"
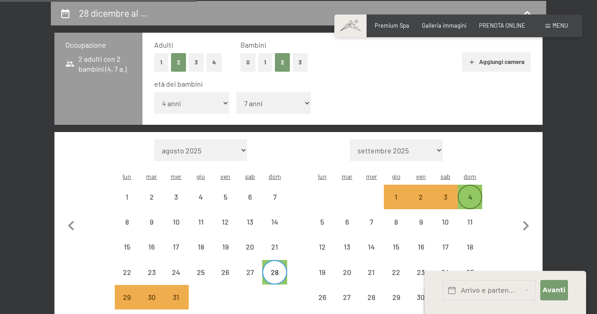
click at [471, 193] on div "4" at bounding box center [469, 204] width 23 height 23
select select "[DATE]"
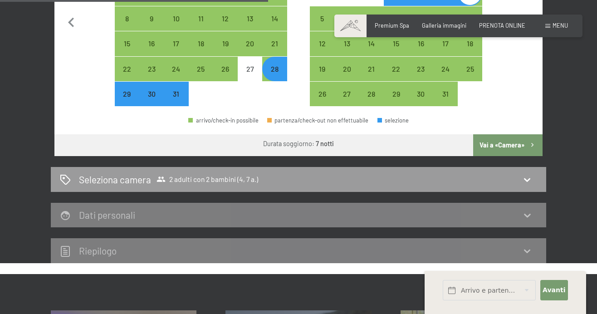
scroll to position [381, 0]
click at [516, 134] on button "Vai a «Camera»" at bounding box center [507, 145] width 69 height 22
select select "[DATE]"
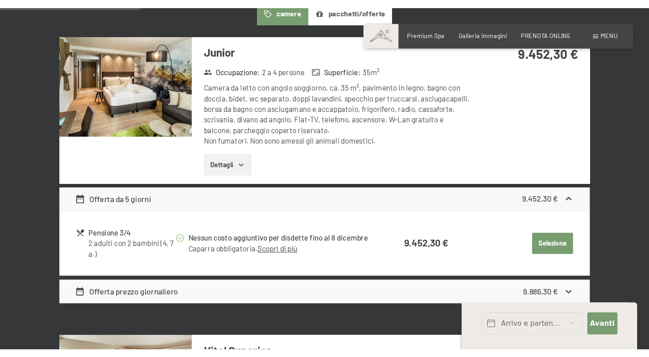
scroll to position [255, 0]
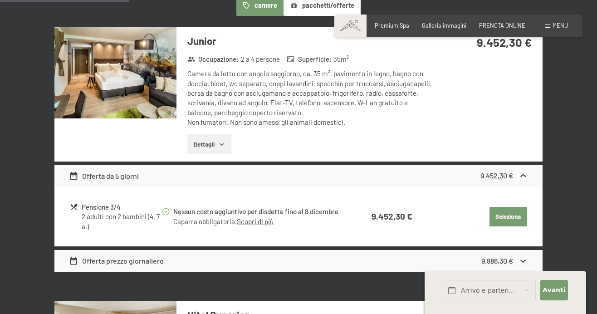
click at [127, 78] on img at bounding box center [115, 73] width 122 height 92
click at [0, 0] on img at bounding box center [0, 0] width 0 height 0
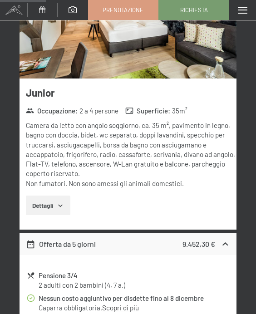
click at [0, 0] on img at bounding box center [0, 0] width 0 height 0
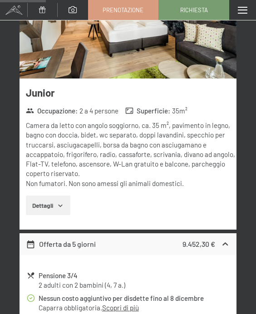
click at [0, 0] on img at bounding box center [0, 0] width 0 height 0
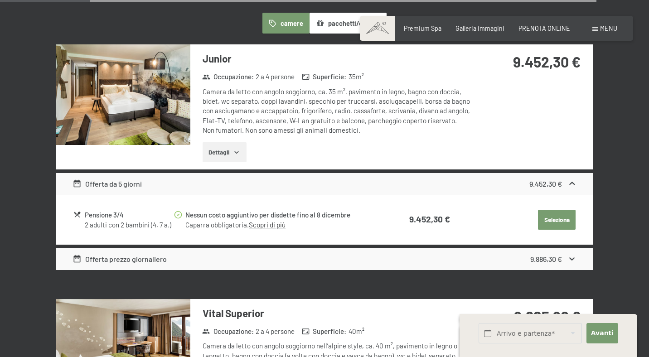
click at [0, 0] on button "button" at bounding box center [0, 0] width 0 height 0
click at [0, 0] on img at bounding box center [0, 0] width 0 height 0
click at [0, 0] on button "button" at bounding box center [0, 0] width 0 height 0
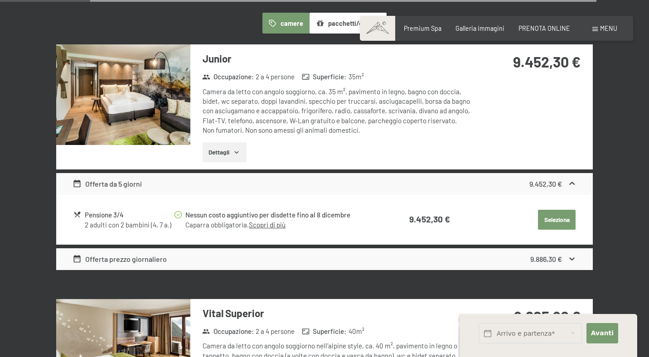
click at [0, 0] on button "button" at bounding box center [0, 0] width 0 height 0
click at [0, 0] on img at bounding box center [0, 0] width 0 height 0
click at [0, 0] on button "button" at bounding box center [0, 0] width 0 height 0
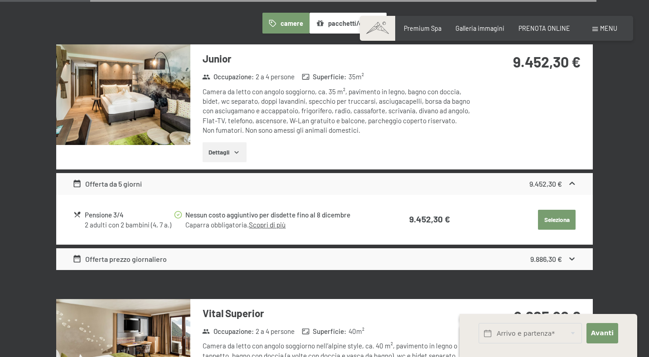
click at [0, 0] on button "button" at bounding box center [0, 0] width 0 height 0
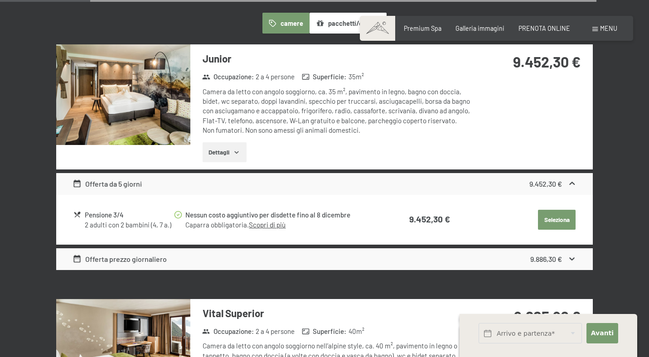
click at [0, 0] on button "button" at bounding box center [0, 0] width 0 height 0
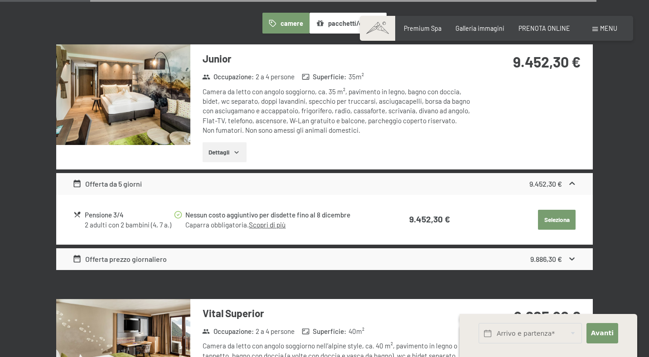
click at [0, 0] on button "button" at bounding box center [0, 0] width 0 height 0
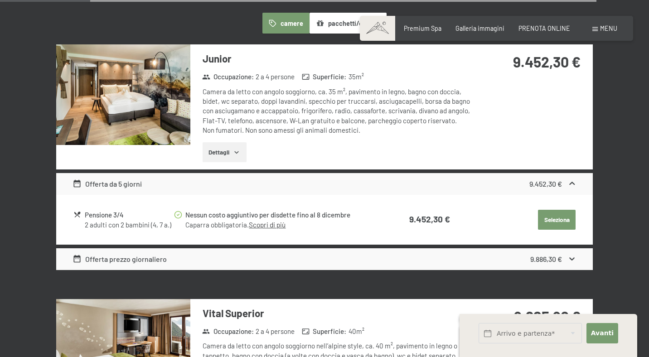
click at [0, 0] on button "button" at bounding box center [0, 0] width 0 height 0
